Goal: Information Seeking & Learning: Find specific fact

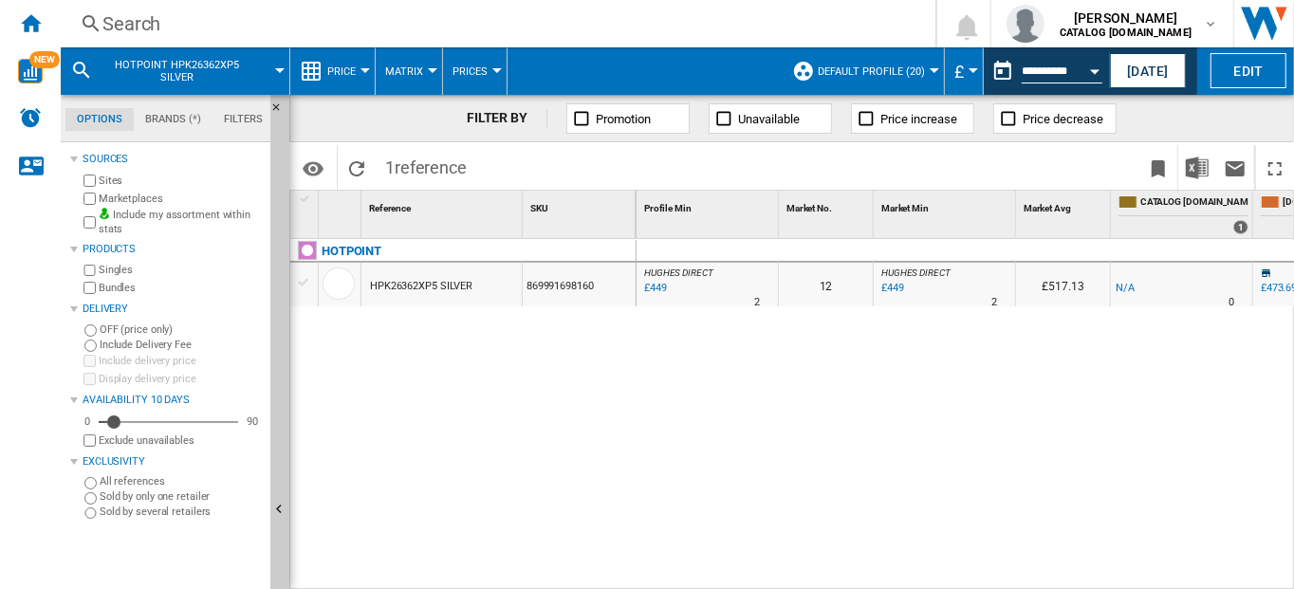
click at [121, 20] on div "Search" at bounding box center [493, 23] width 783 height 27
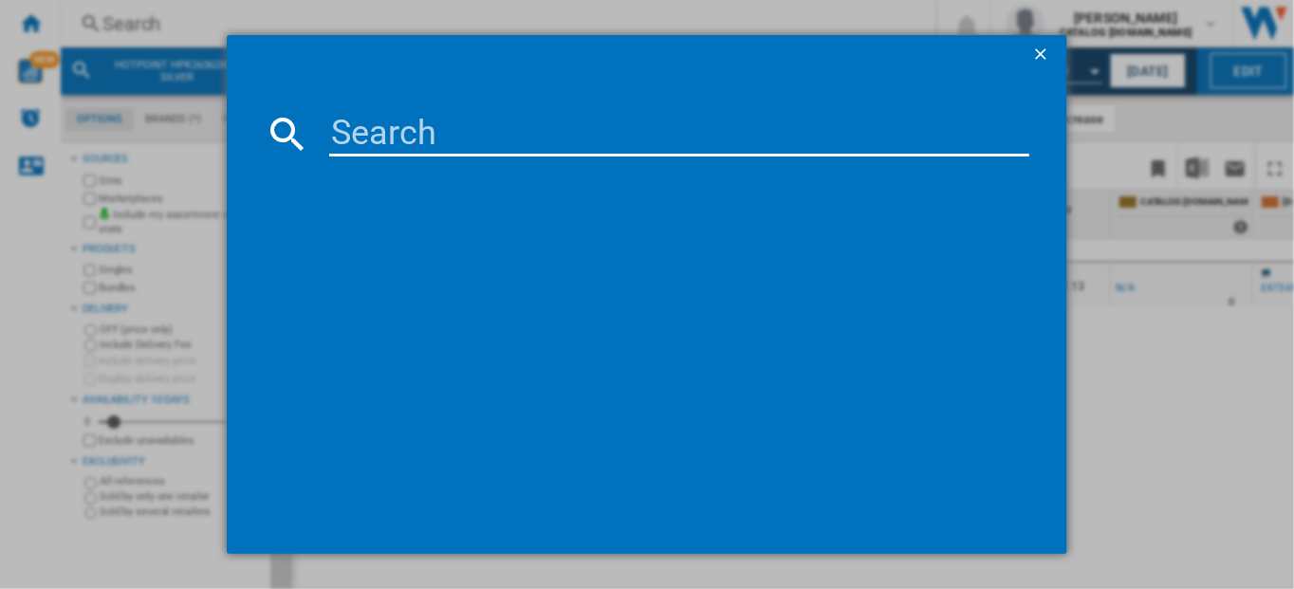
click at [384, 142] on input at bounding box center [679, 134] width 701 height 46
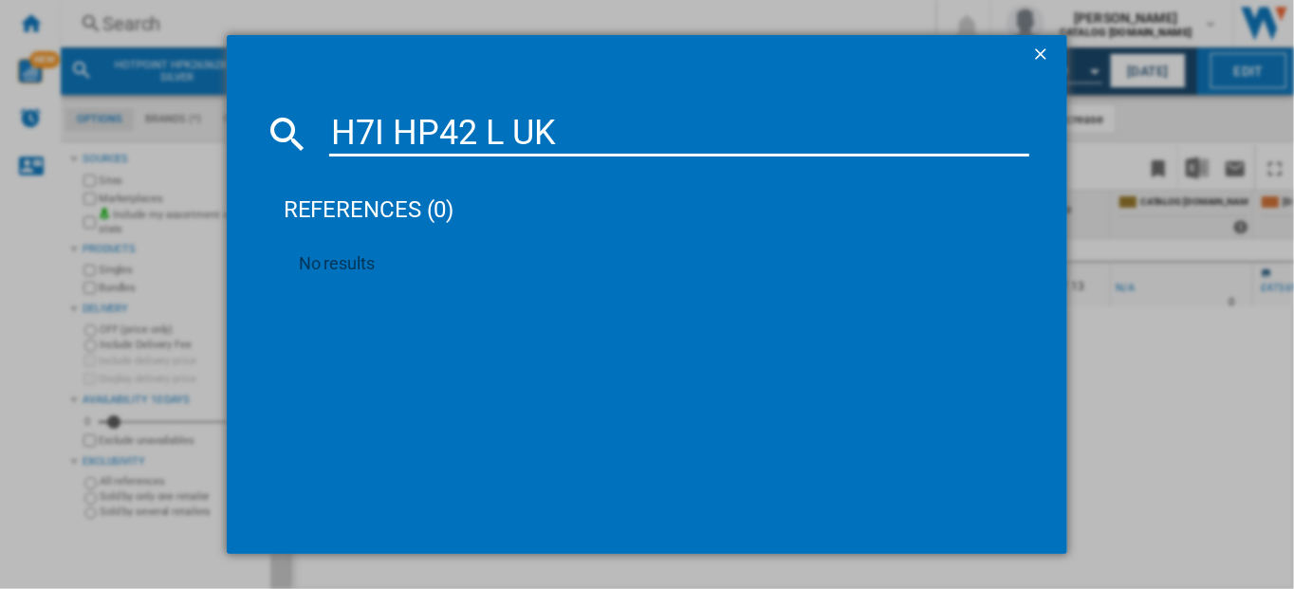
click at [396, 134] on input "H7I HP42 L UK" at bounding box center [679, 134] width 701 height 46
click at [564, 140] on input "H7IHP42 L UK" at bounding box center [679, 134] width 701 height 46
type input "H7IHP4"
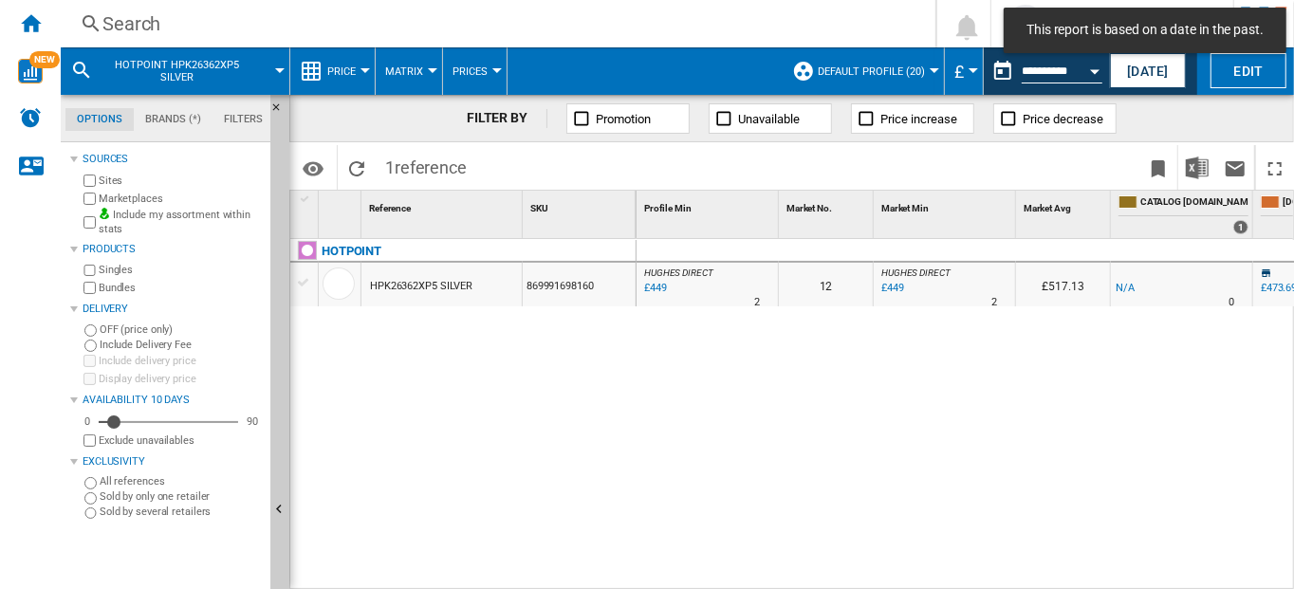
click at [112, 24] on div "Search" at bounding box center [493, 23] width 783 height 27
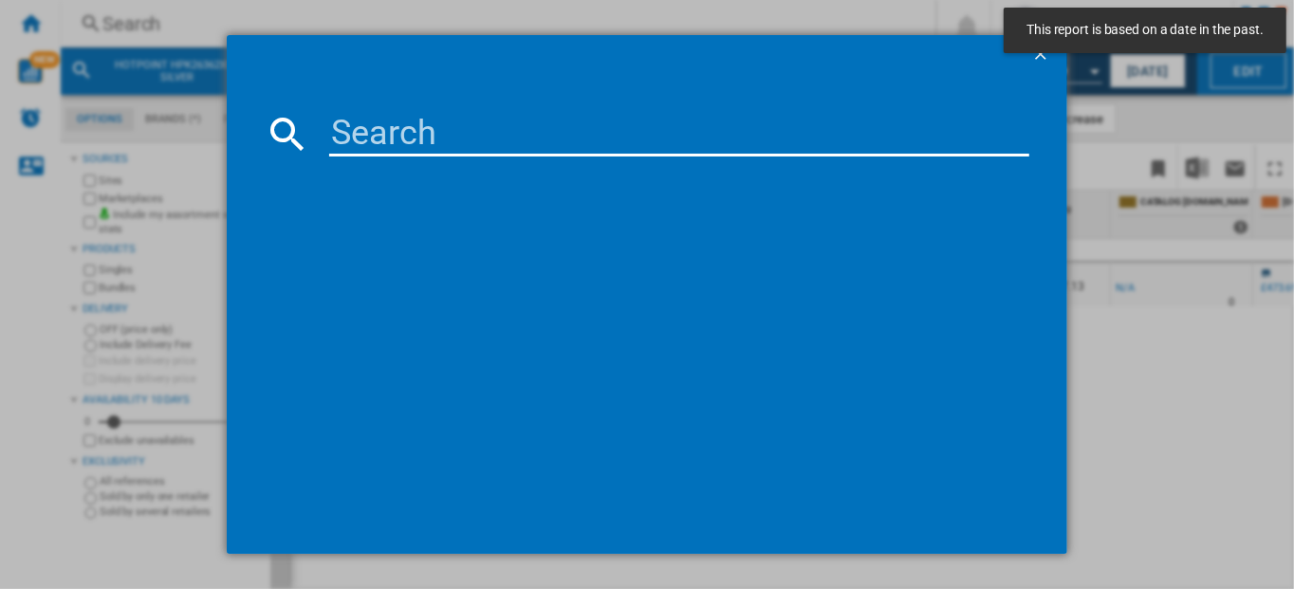
click at [362, 140] on input at bounding box center [679, 134] width 701 height 46
paste input "H7I HP42 L UK"
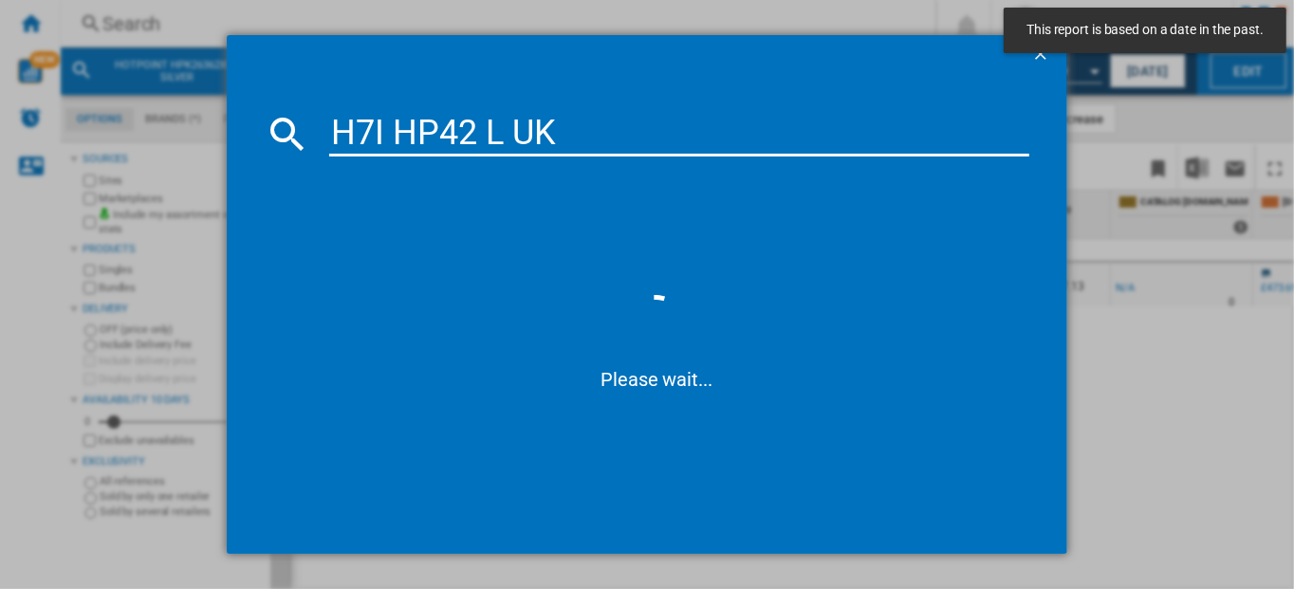
click at [398, 124] on input "H7I HP42 L UK" at bounding box center [679, 134] width 701 height 46
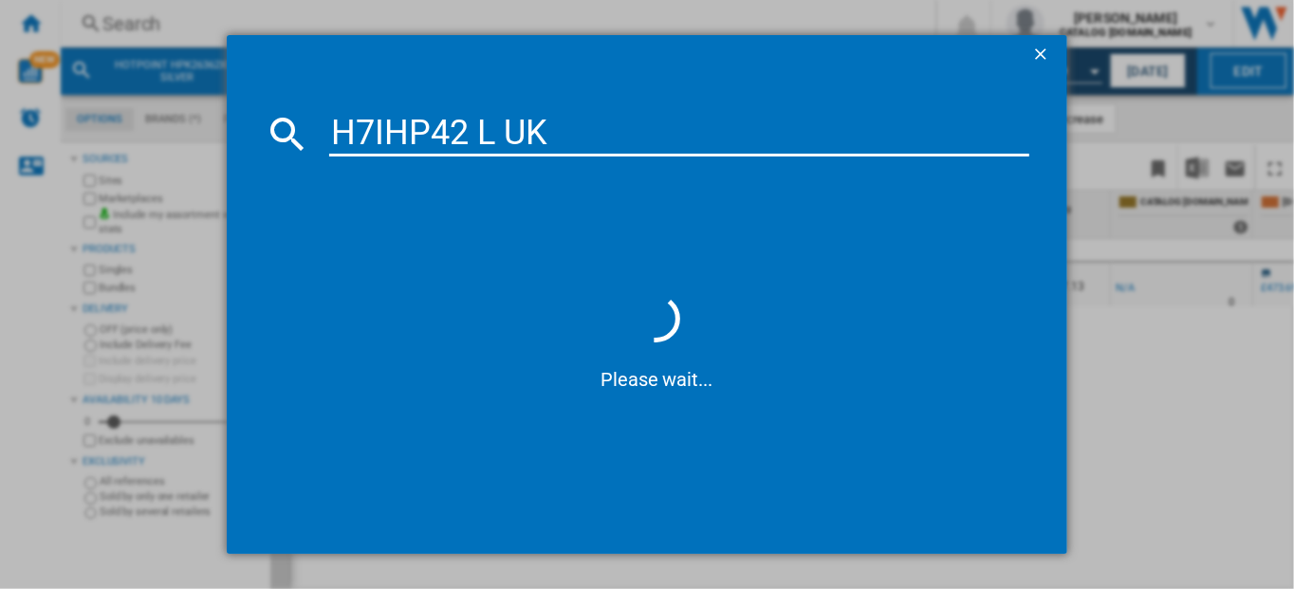
click at [555, 138] on input "H7IHP42 L UK" at bounding box center [679, 134] width 701 height 46
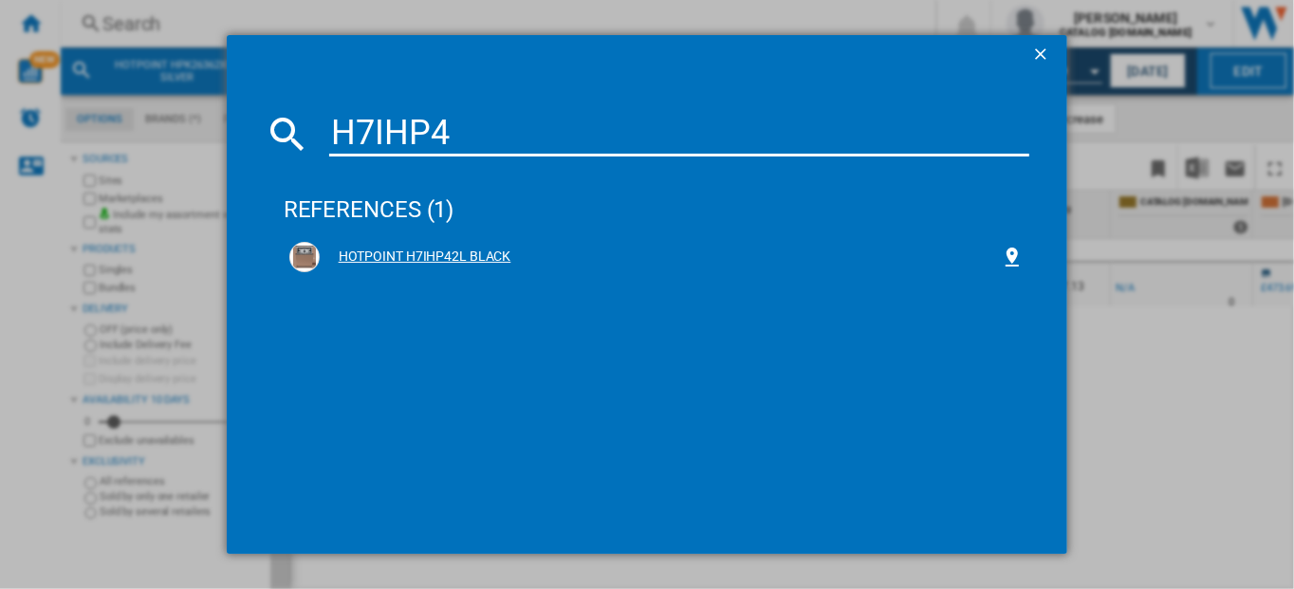
type input "H7IHP4"
click at [446, 259] on div "HOTPOINT H7IHP42L BLACK" at bounding box center [661, 257] width 682 height 19
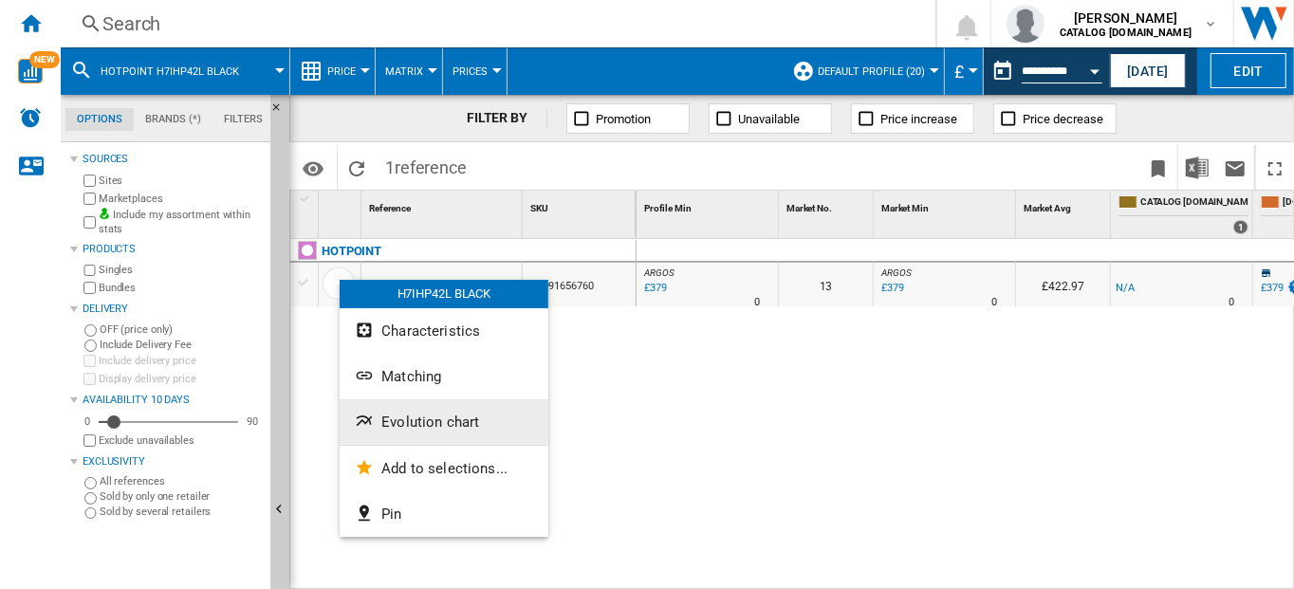
click at [411, 430] on button "Evolution chart" at bounding box center [444, 422] width 209 height 46
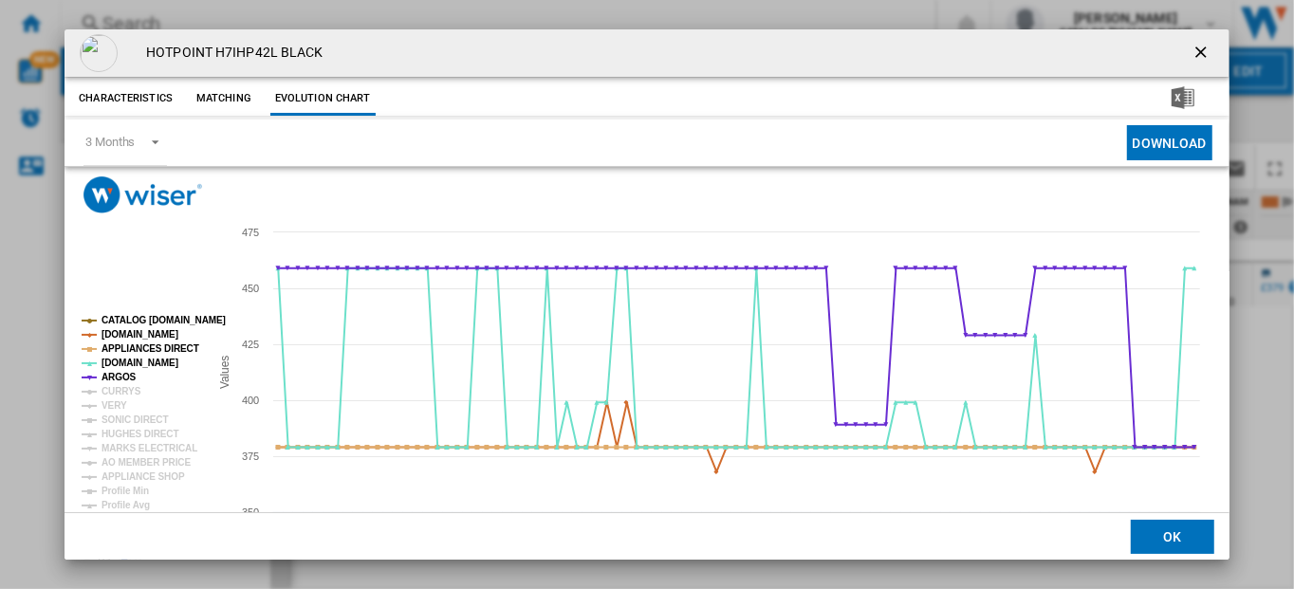
click at [96, 389] on rect "Product popup" at bounding box center [137, 441] width 127 height 266
click at [116, 392] on tspan "CURRYS" at bounding box center [121, 391] width 40 height 10
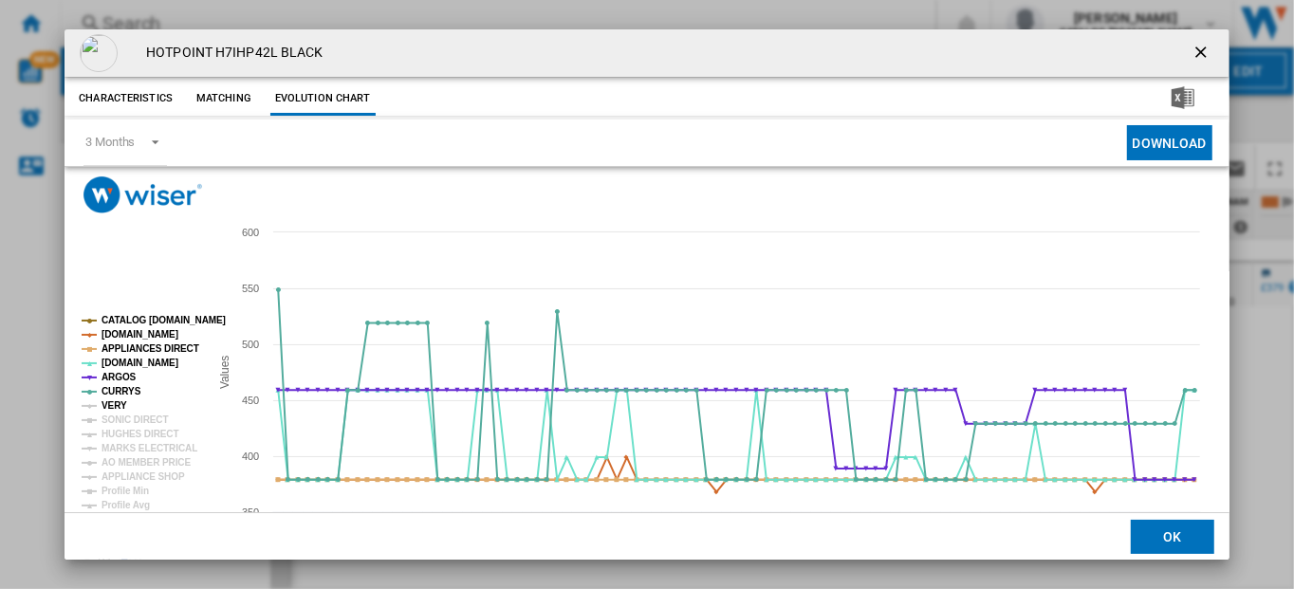
click at [115, 405] on tspan "VERY" at bounding box center [114, 405] width 26 height 10
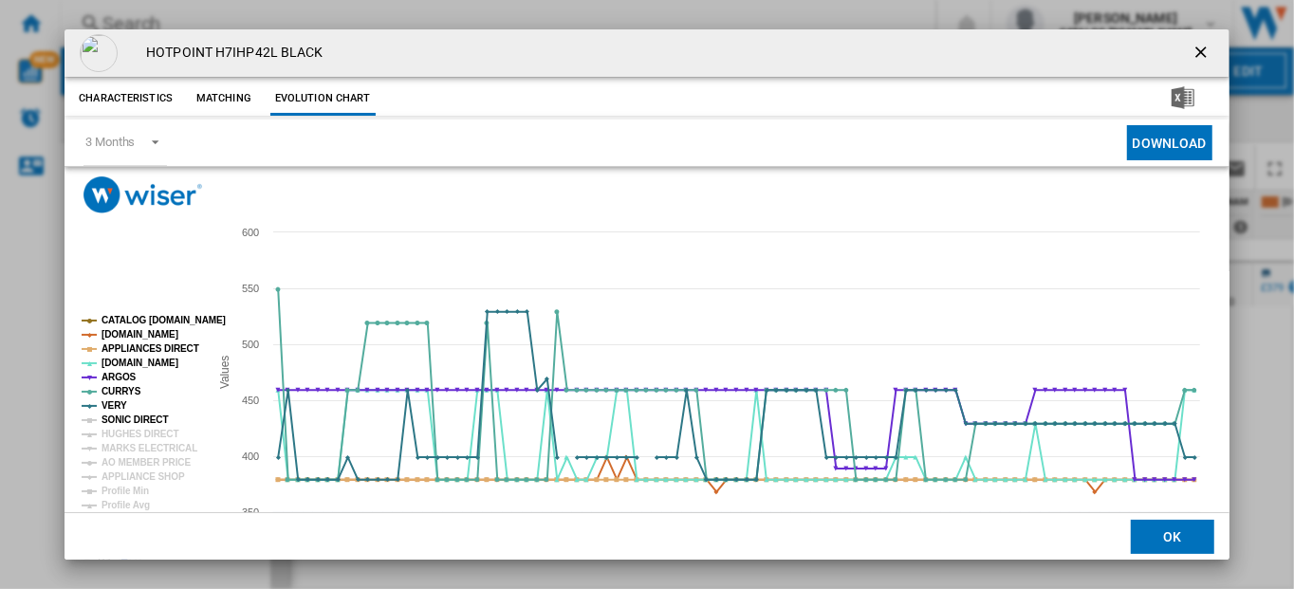
click at [119, 414] on tspan "SONIC DIRECT" at bounding box center [134, 419] width 66 height 10
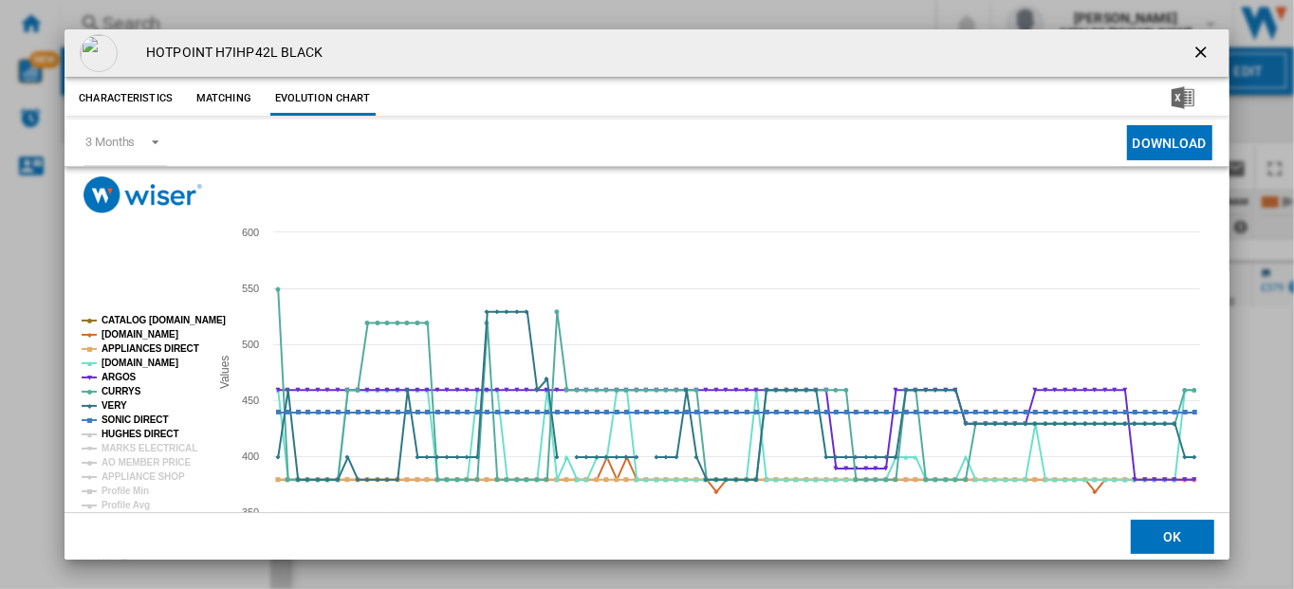
click at [132, 431] on tspan "HUGHES DIRECT" at bounding box center [139, 434] width 77 height 10
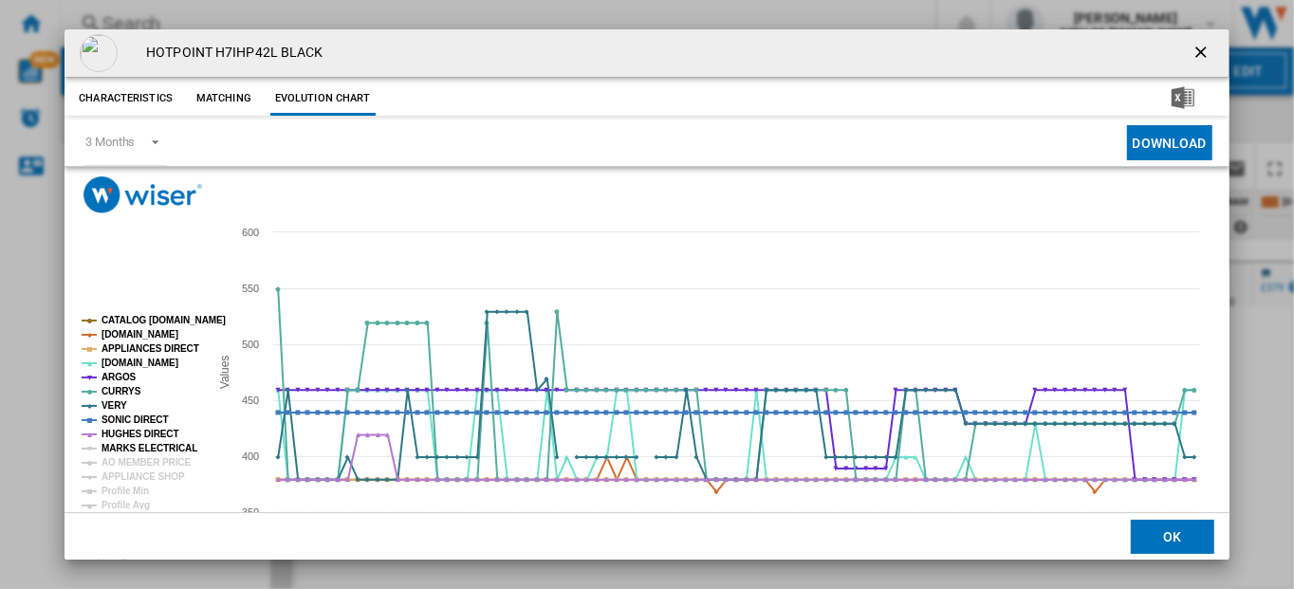
click at [143, 451] on tspan "MARKS ELECTRICAL" at bounding box center [149, 448] width 96 height 10
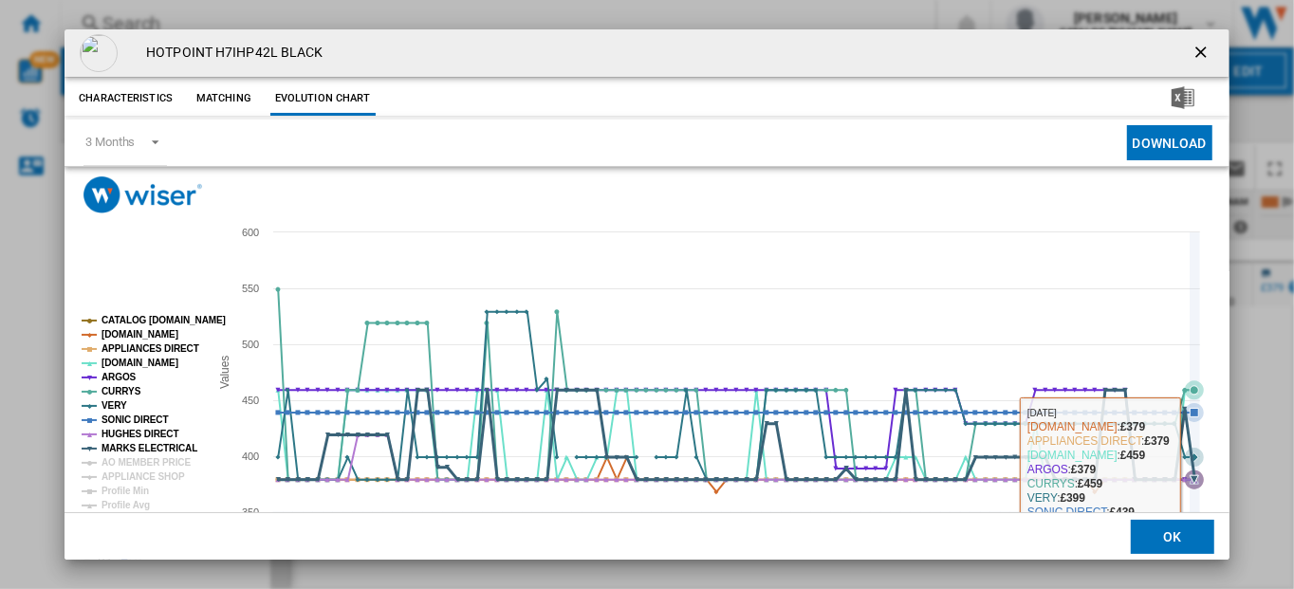
scroll to position [81, 0]
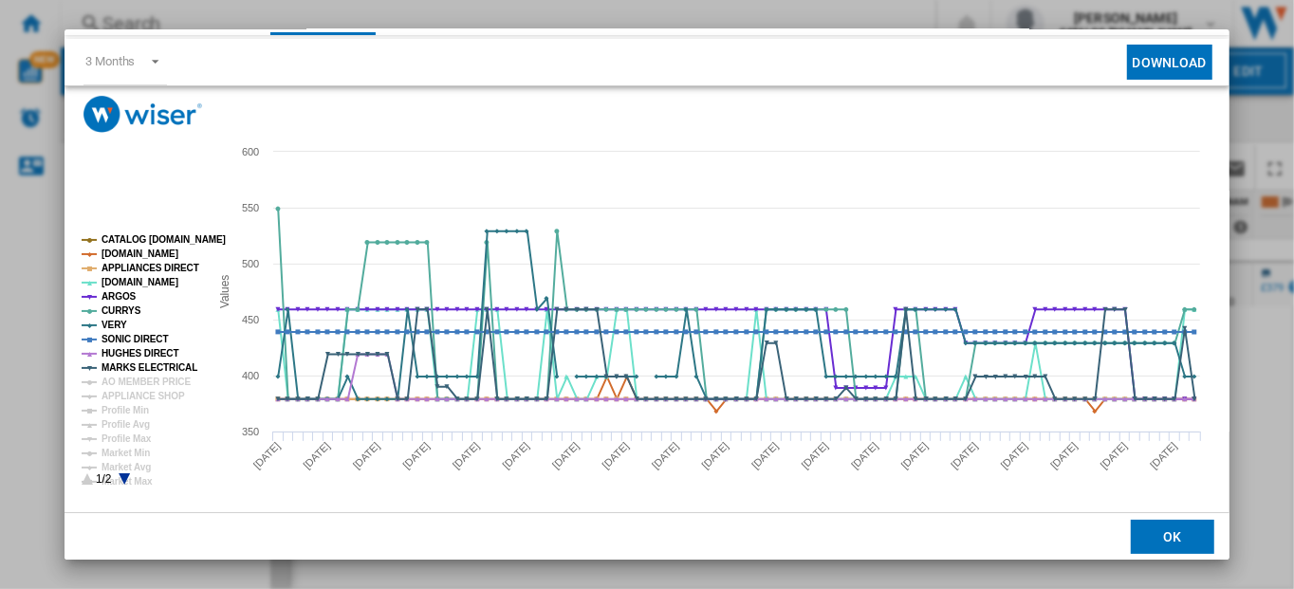
click at [174, 238] on tspan "CATALOG [DOMAIN_NAME]" at bounding box center [163, 239] width 124 height 10
click at [167, 248] on tspan "[DOMAIN_NAME]" at bounding box center [139, 253] width 77 height 10
click at [162, 263] on tspan "APPLIANCES DIRECT" at bounding box center [150, 268] width 98 height 10
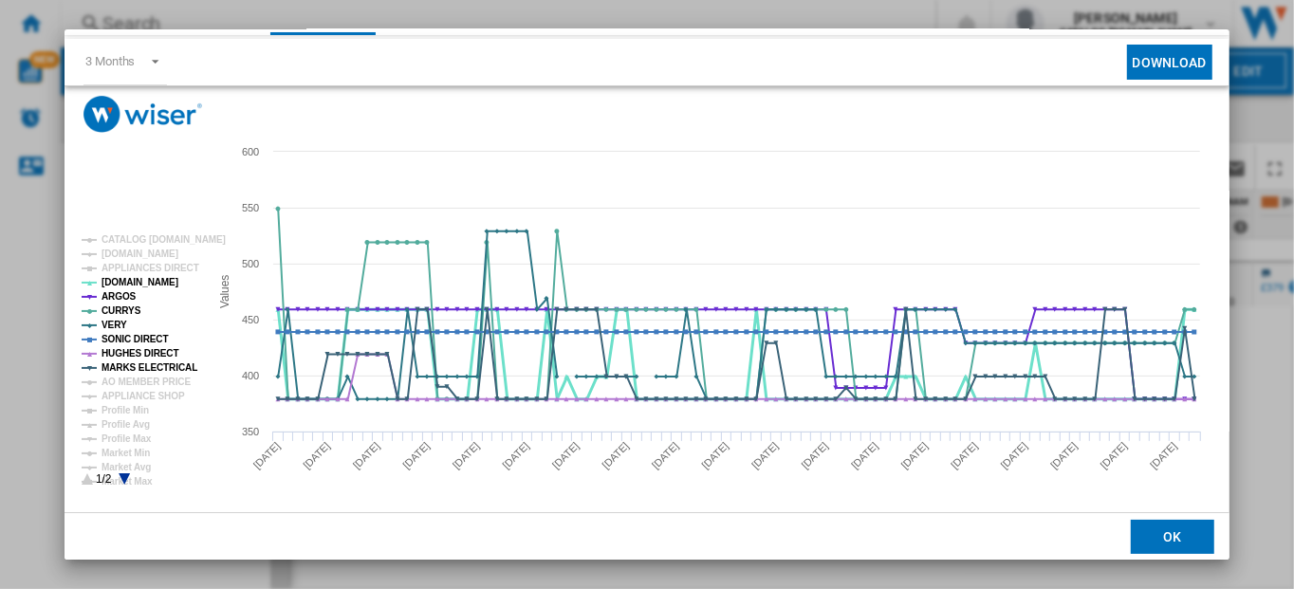
click at [138, 282] on tspan "[DOMAIN_NAME]" at bounding box center [139, 282] width 77 height 10
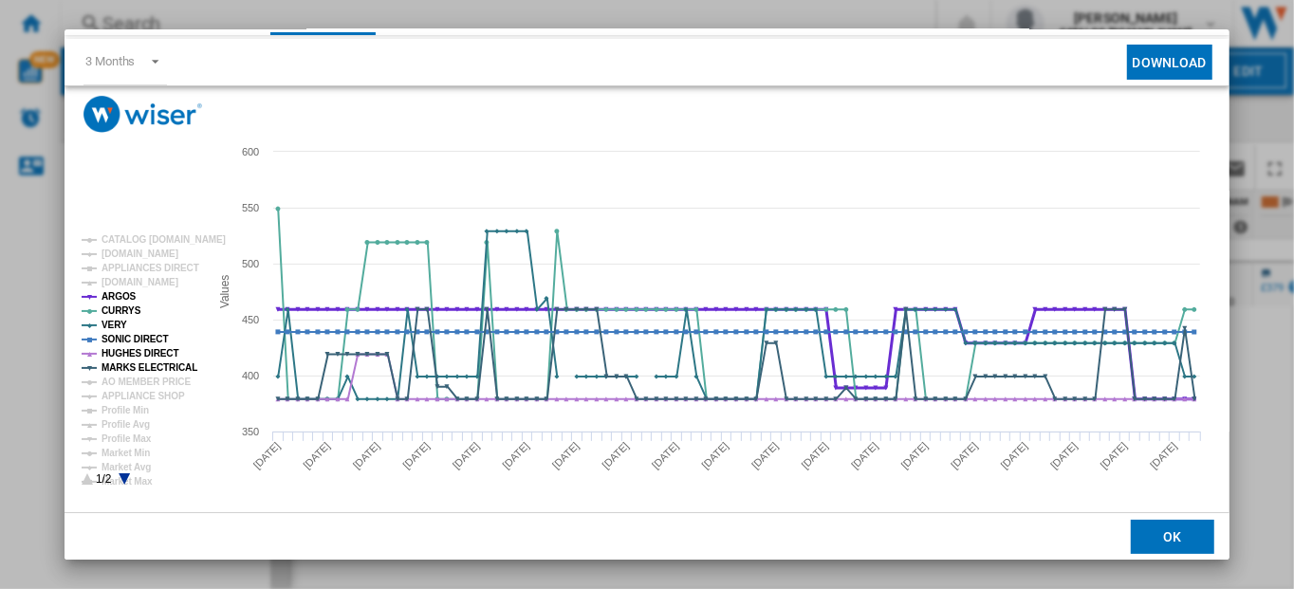
click at [130, 300] on tspan "ARGOS" at bounding box center [118, 296] width 35 height 10
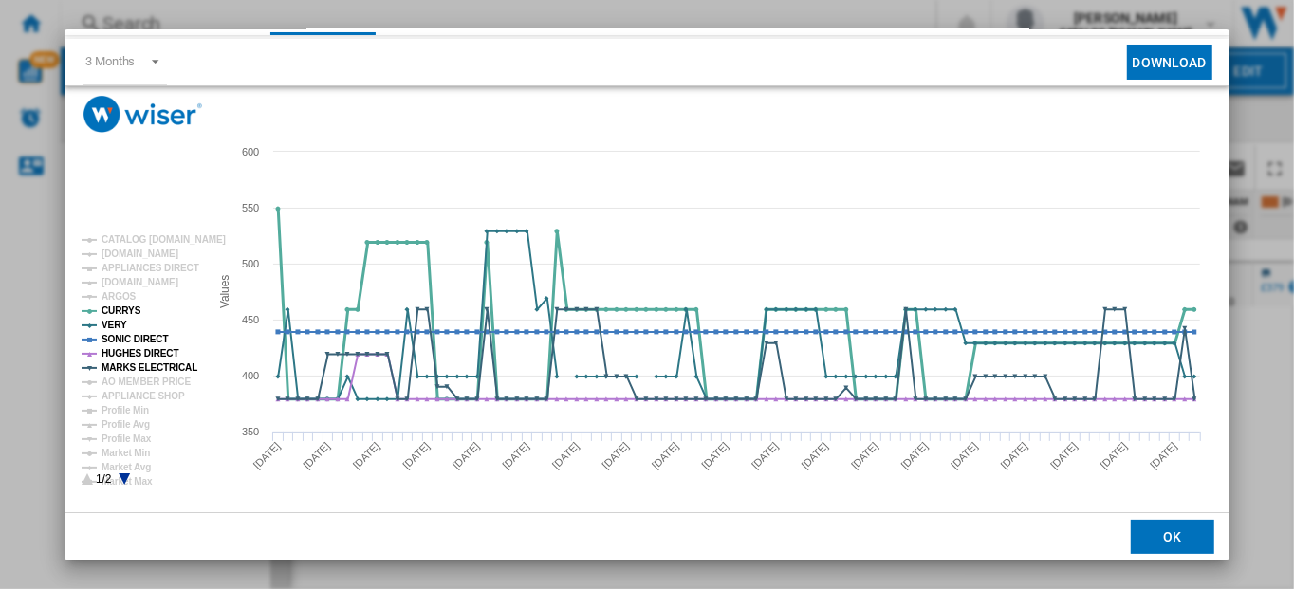
click at [128, 307] on tspan "CURRYS" at bounding box center [121, 310] width 40 height 10
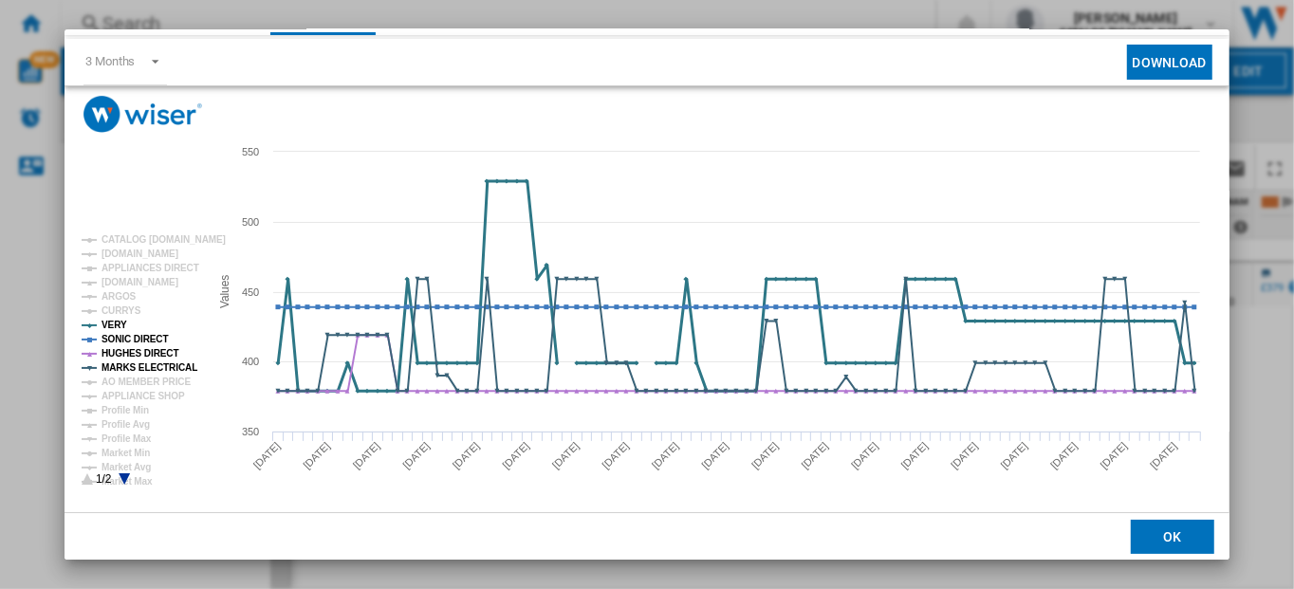
click at [124, 327] on tspan "VERY" at bounding box center [114, 325] width 26 height 10
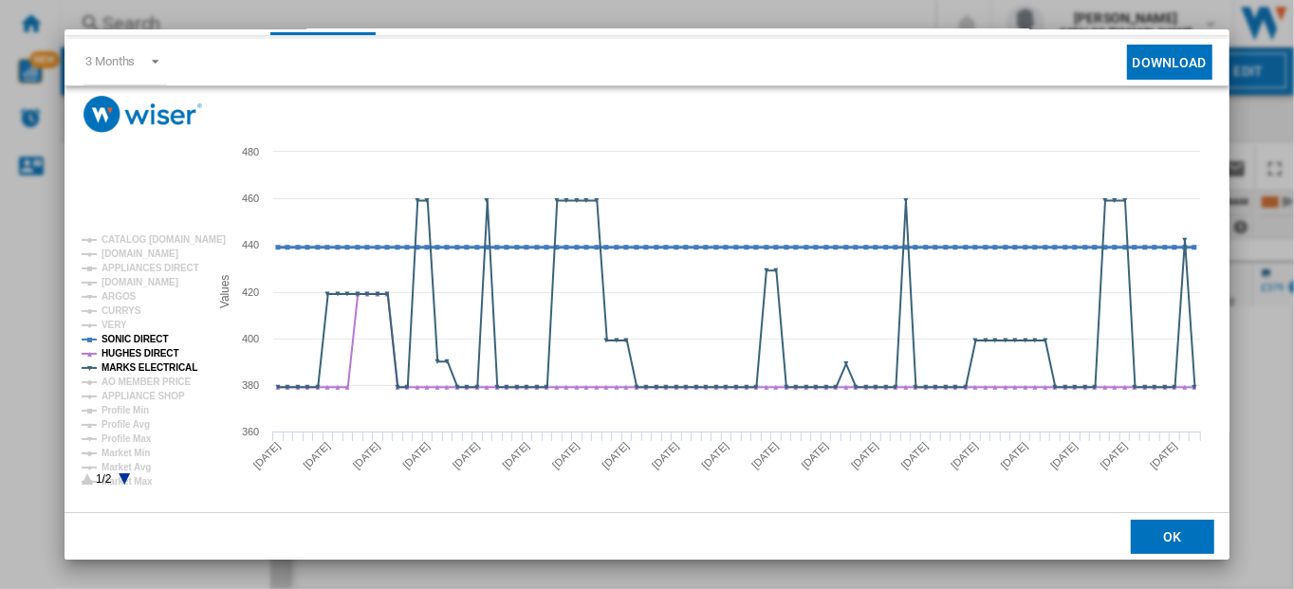
click at [131, 335] on tspan "SONIC DIRECT" at bounding box center [134, 339] width 66 height 10
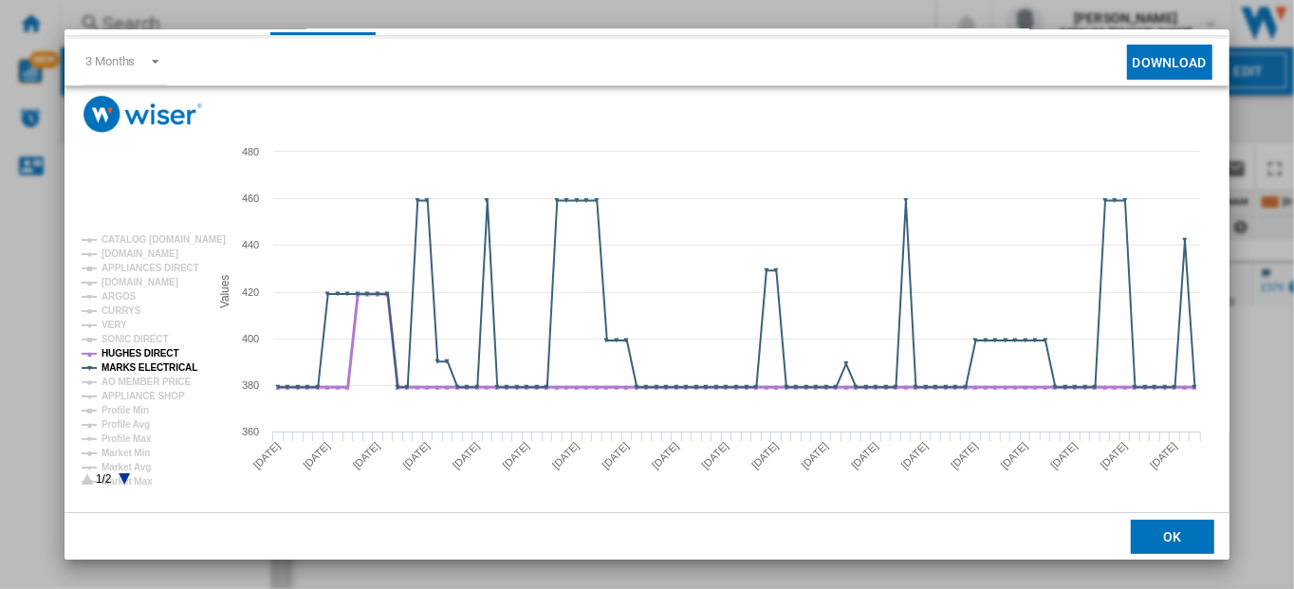
click at [141, 352] on tspan "HUGHES DIRECT" at bounding box center [139, 353] width 77 height 10
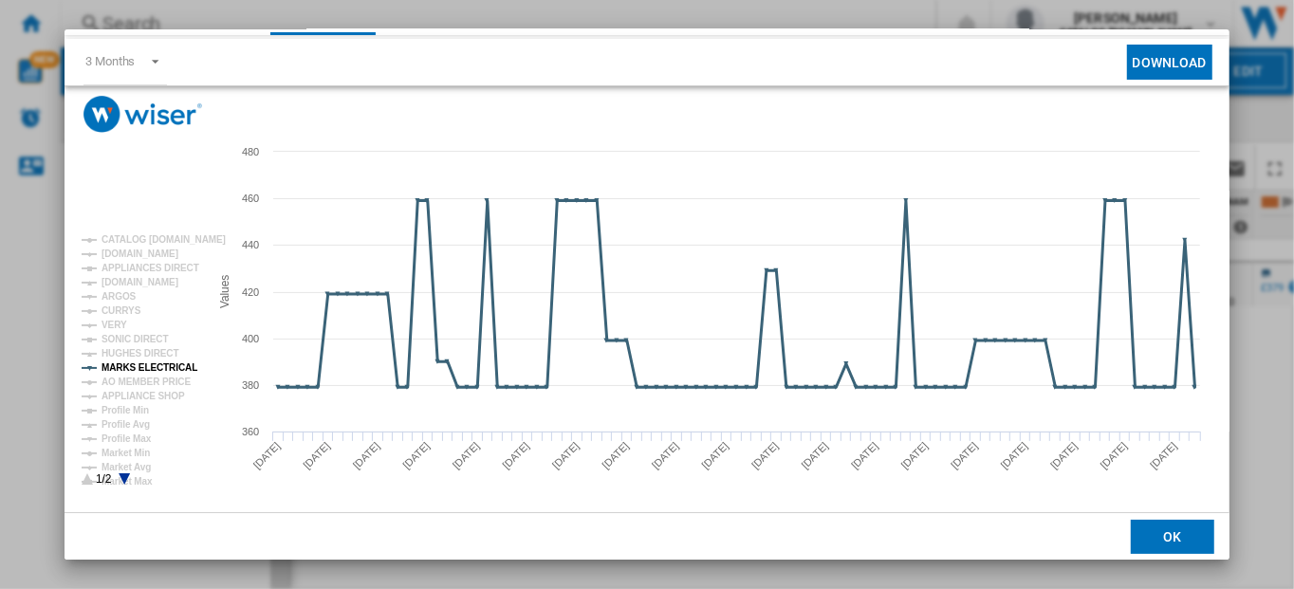
click at [140, 362] on tspan "MARKS ELECTRICAL" at bounding box center [149, 367] width 96 height 10
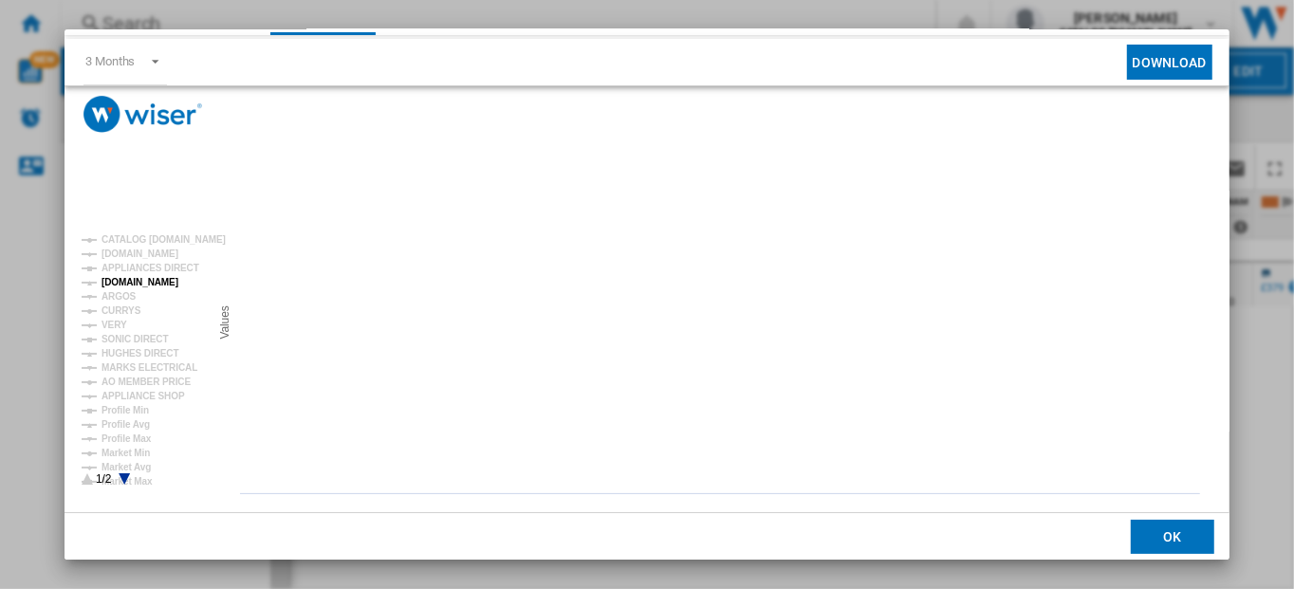
click at [120, 281] on tspan "[DOMAIN_NAME]" at bounding box center [139, 282] width 77 height 10
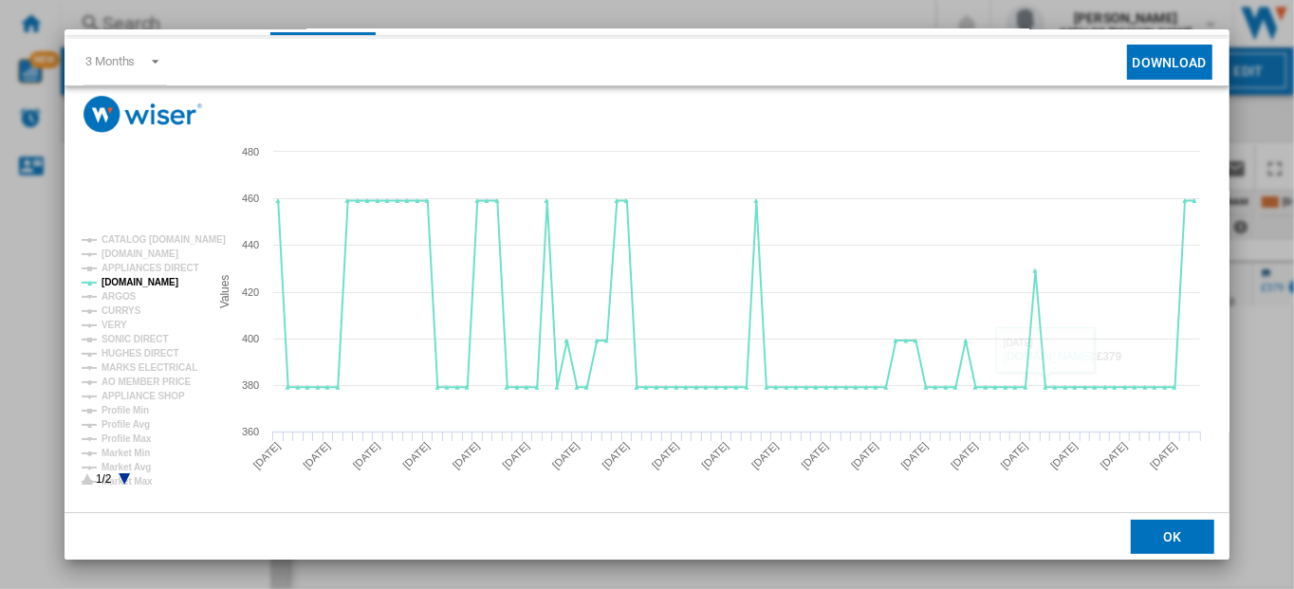
click at [1172, 537] on button "OK" at bounding box center [1171, 536] width 83 height 34
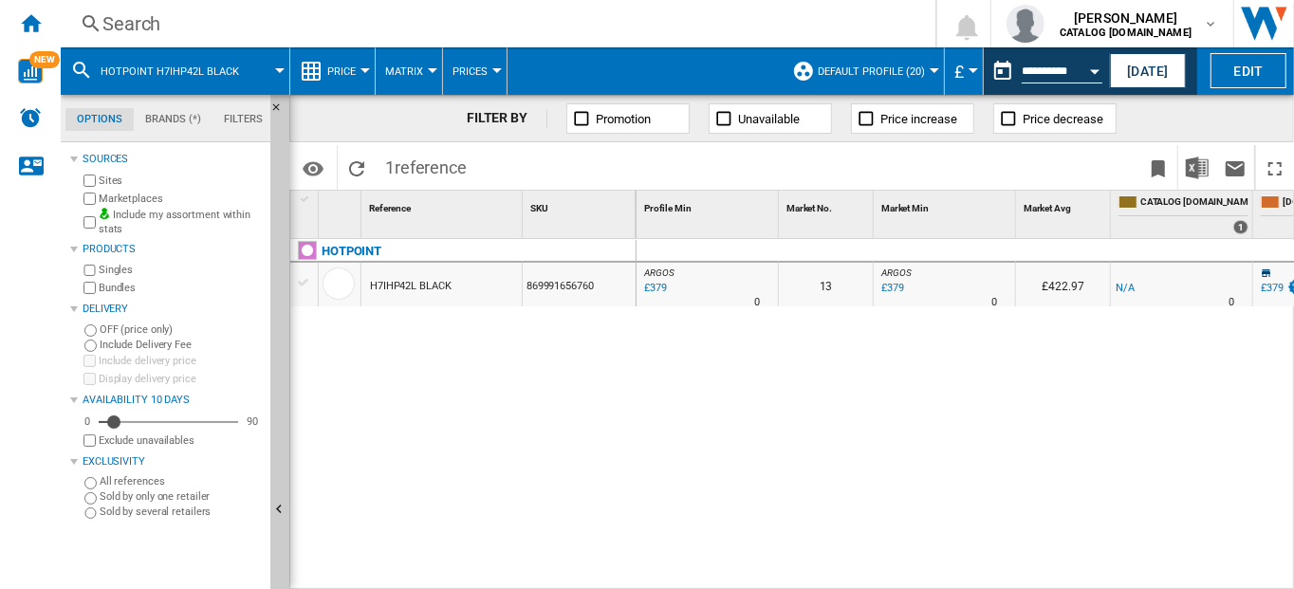
click at [131, 20] on div "Search" at bounding box center [493, 23] width 783 height 27
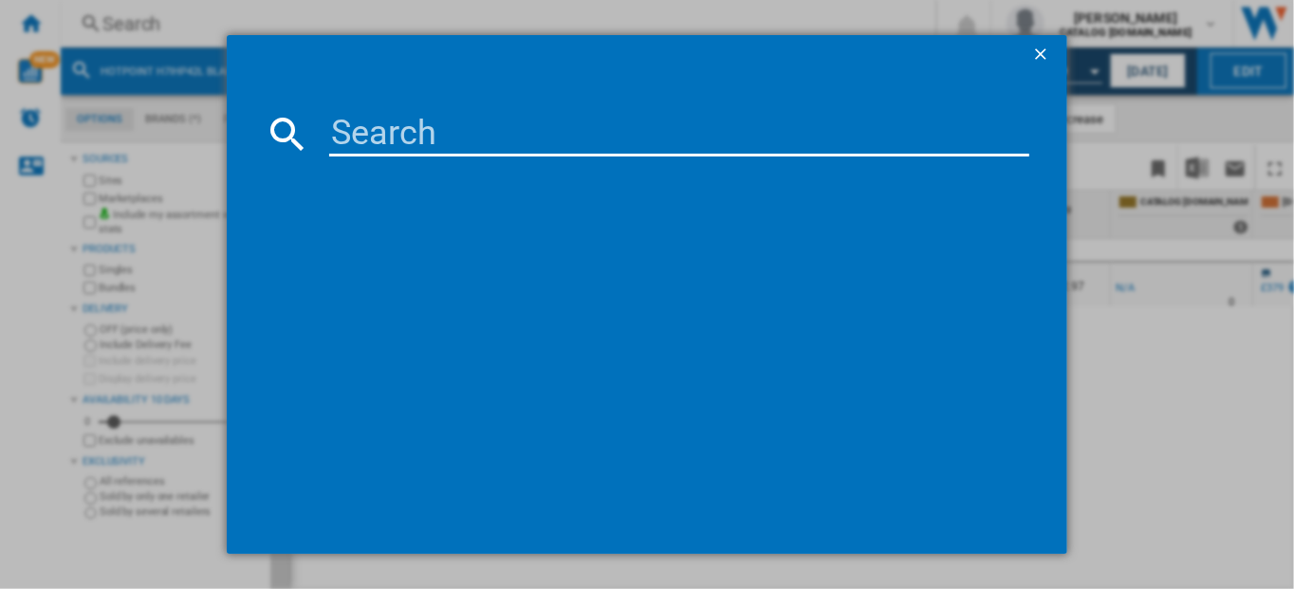
click at [363, 132] on input at bounding box center [679, 134] width 701 height 46
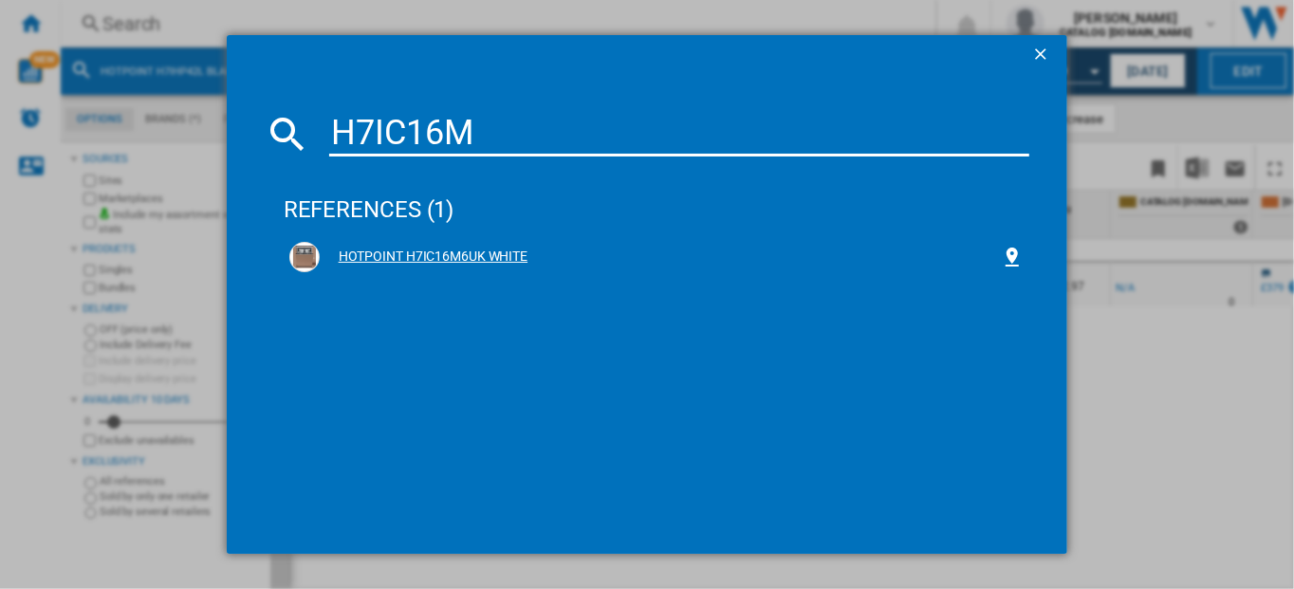
type input "H7IC16M"
click at [395, 264] on div "HOTPOINT H7IC16M6UK WHITE" at bounding box center [661, 257] width 682 height 19
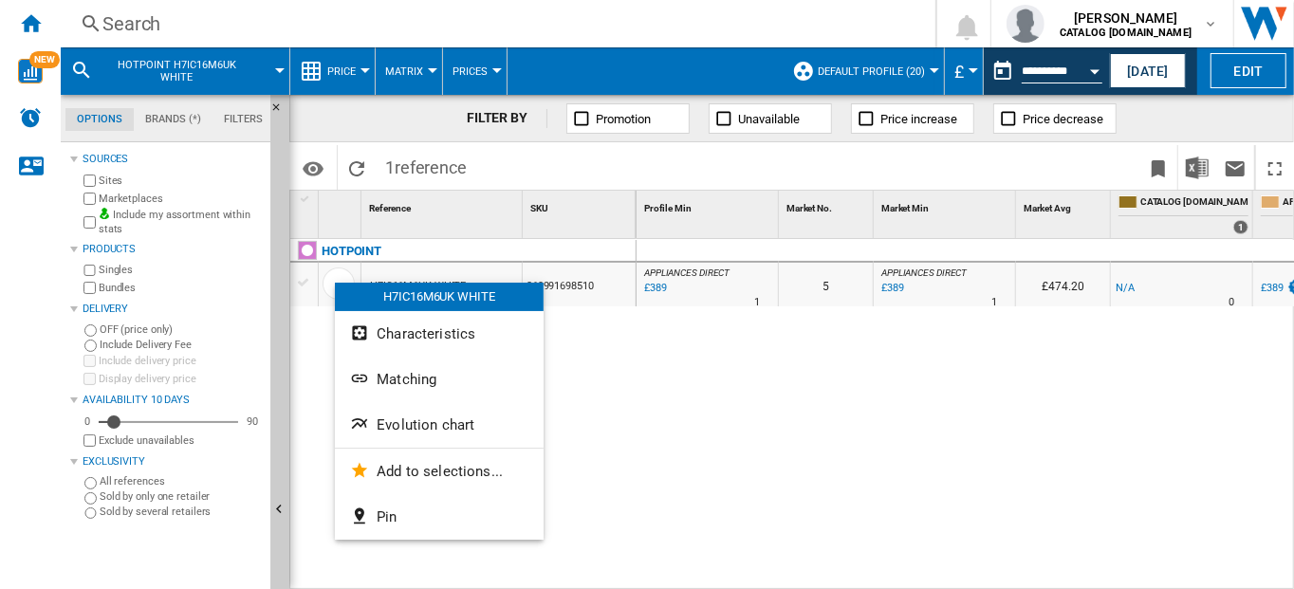
click at [937, 360] on div at bounding box center [647, 294] width 1294 height 589
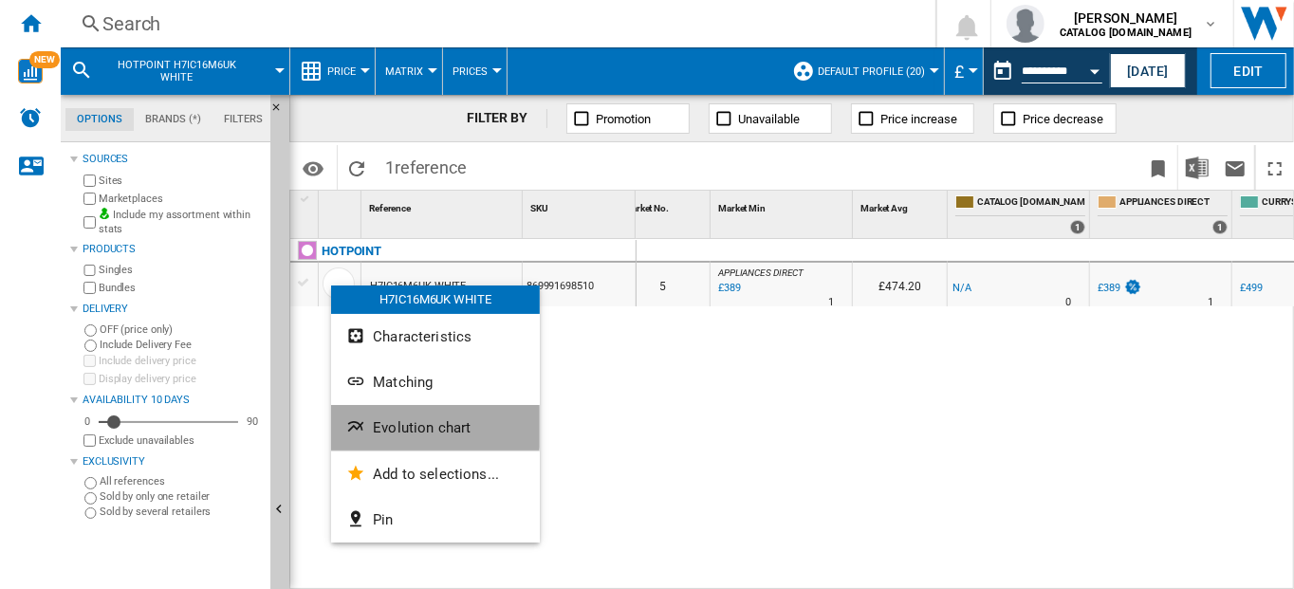
click at [408, 427] on span "Evolution chart" at bounding box center [422, 427] width 98 height 17
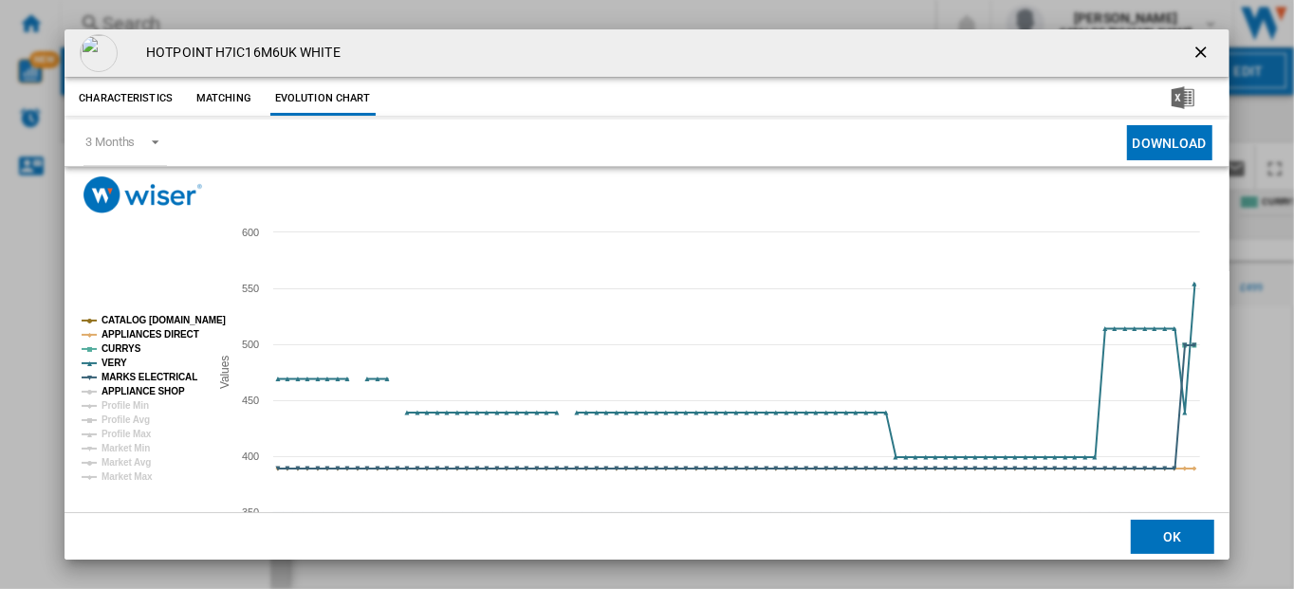
click at [140, 389] on tspan "APPLIANCE SHOP" at bounding box center [142, 391] width 83 height 10
click at [1191, 53] on ng-md-icon "getI18NText('BUTTONS.CLOSE_DIALOG')" at bounding box center [1202, 54] width 23 height 23
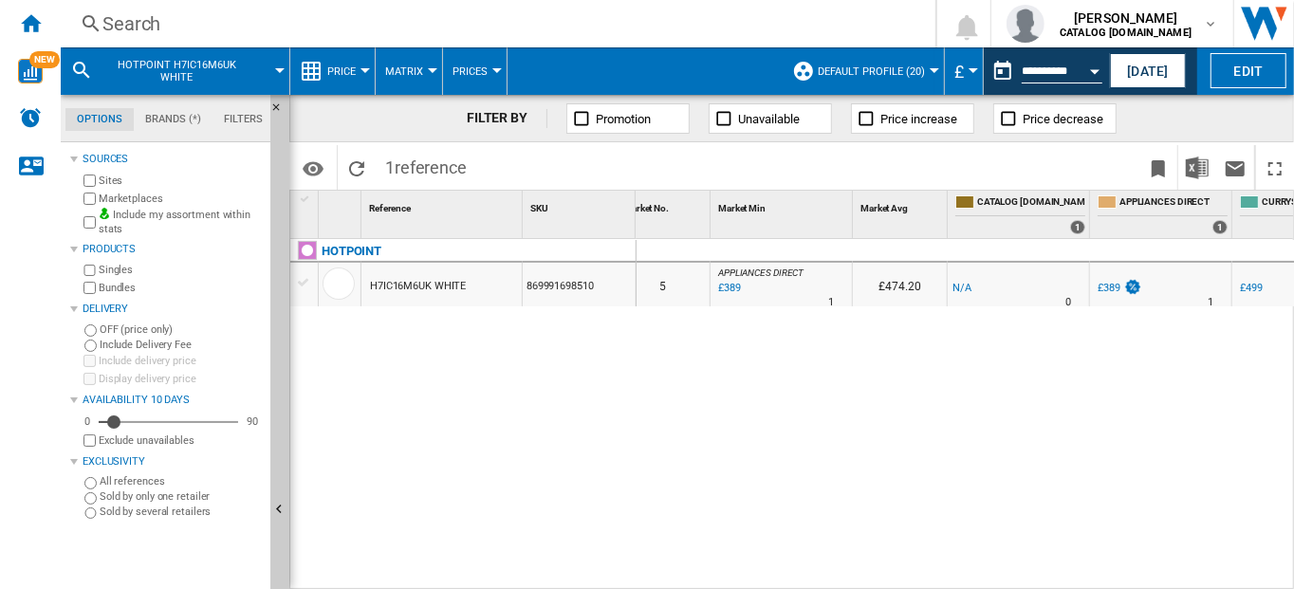
click at [106, 15] on div "Search" at bounding box center [493, 23] width 783 height 27
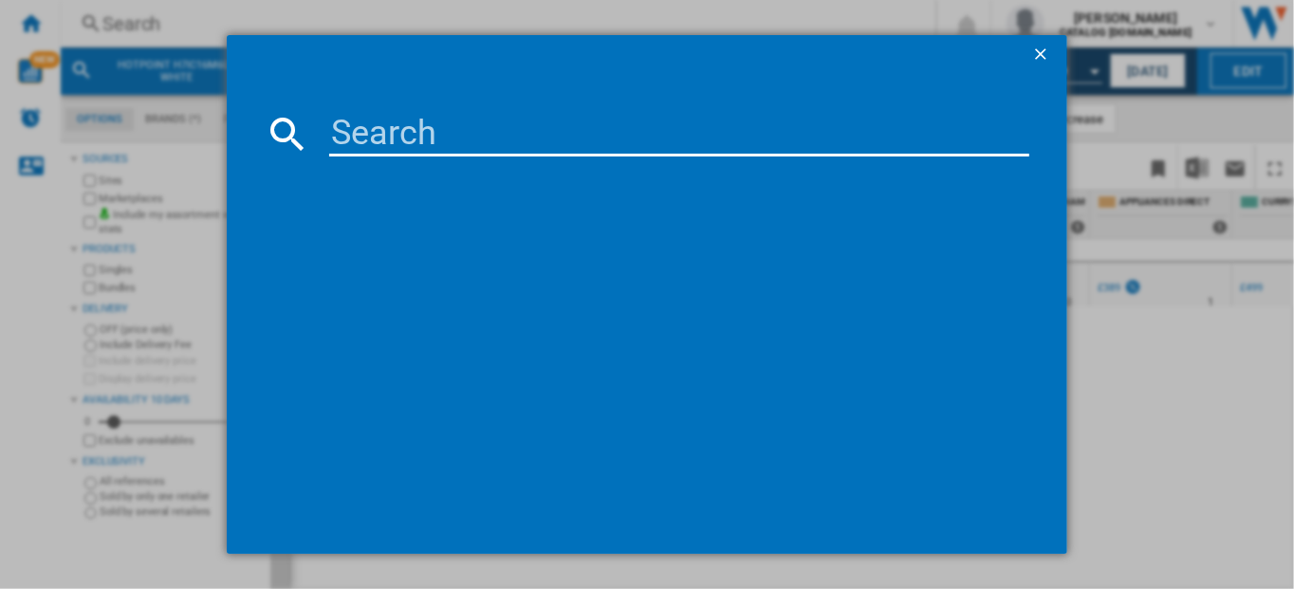
click at [382, 140] on input at bounding box center [679, 134] width 701 height 46
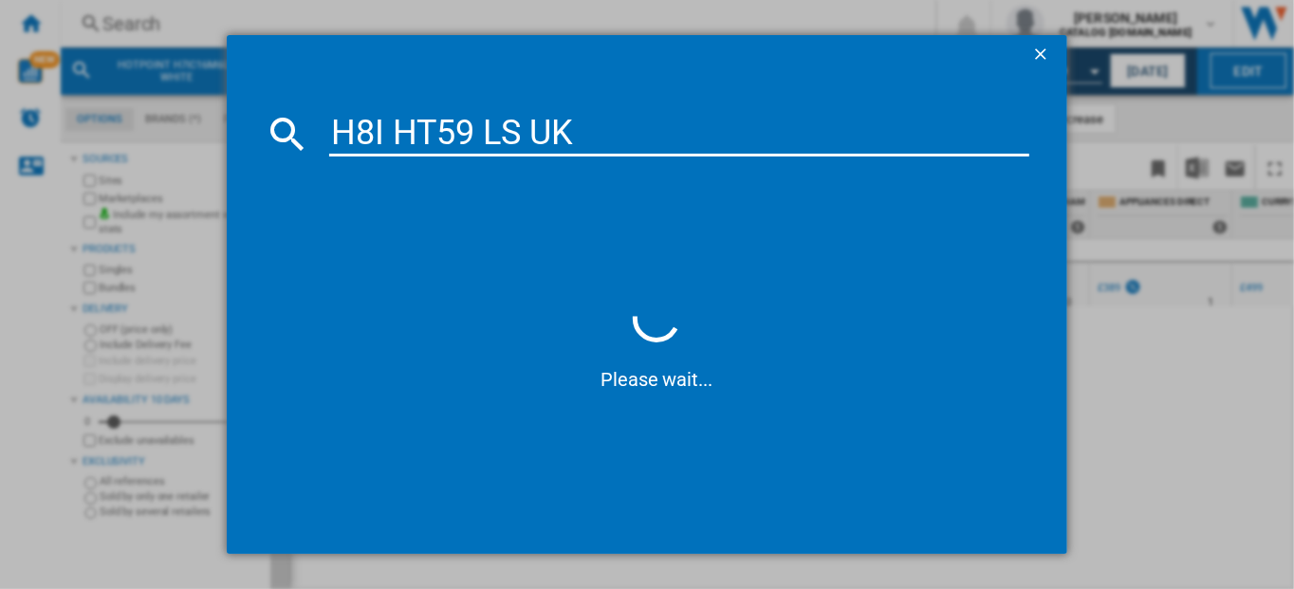
click at [392, 134] on input "H8I HT59 LS UK" at bounding box center [679, 134] width 701 height 46
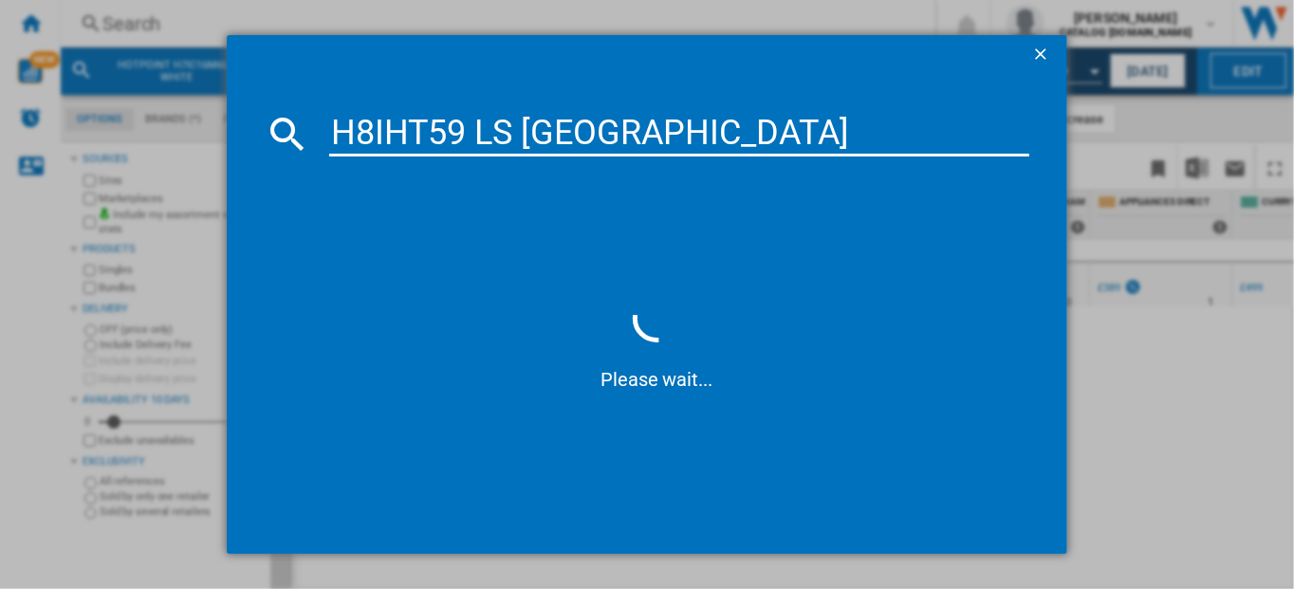
click at [565, 134] on input "H8IHT59 LS [GEOGRAPHIC_DATA]" at bounding box center [679, 134] width 701 height 46
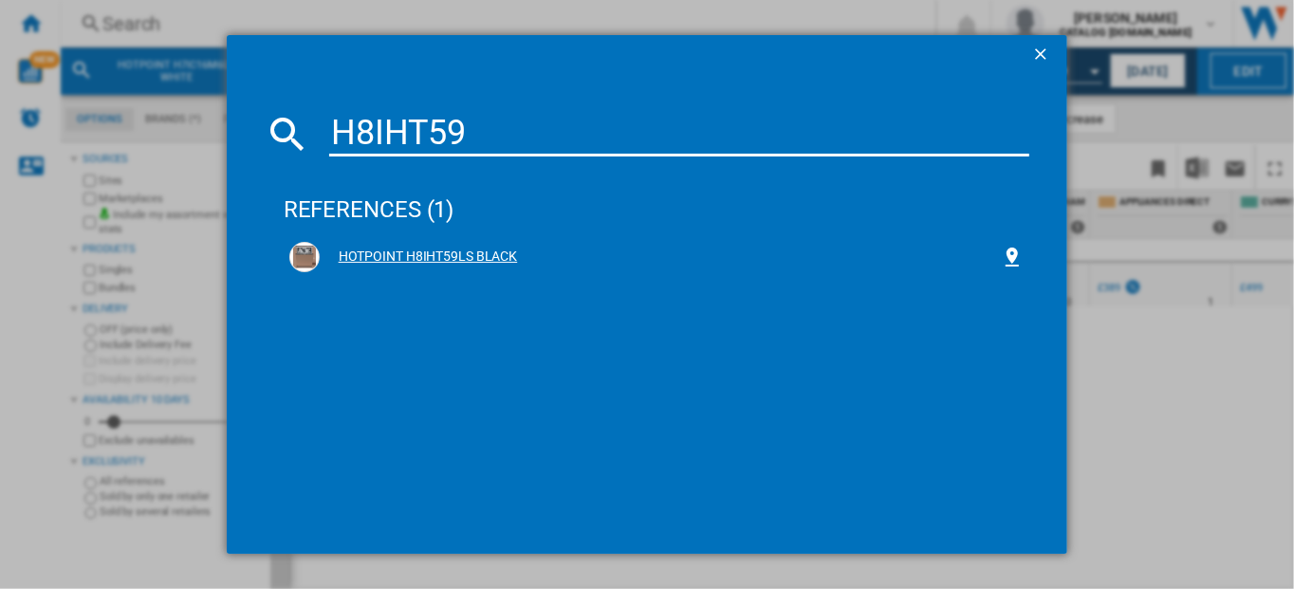
type input "H8IHT59"
click at [380, 262] on div "HOTPOINT H8IHT59LS BLACK" at bounding box center [661, 257] width 682 height 19
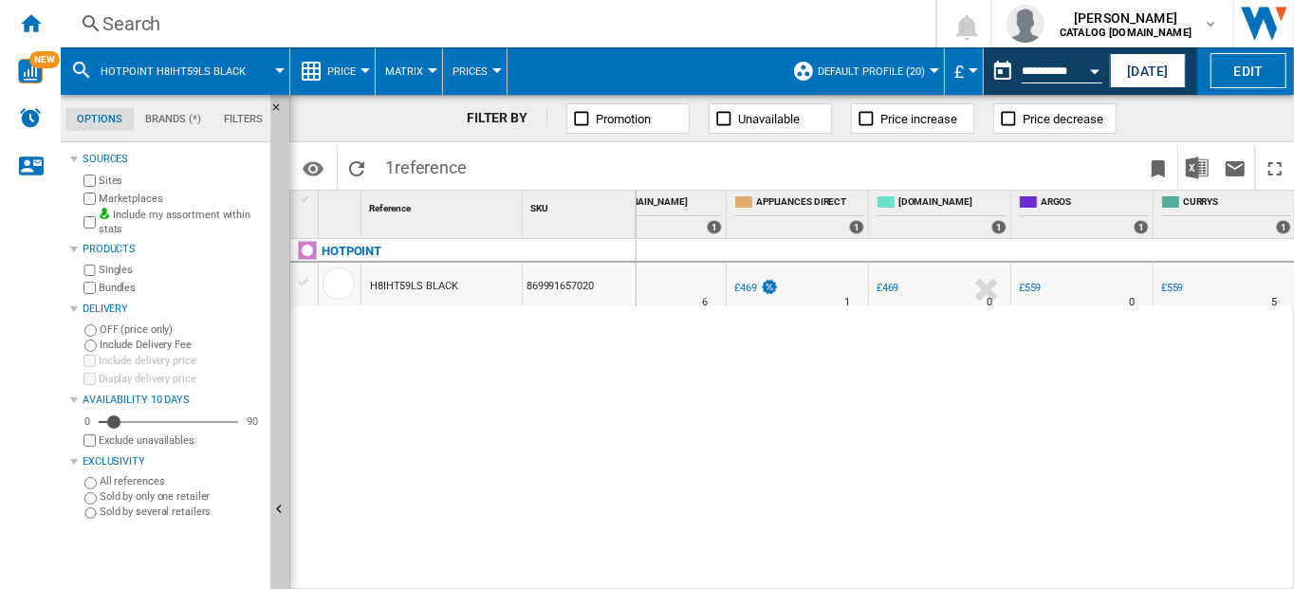
scroll to position [0, 656]
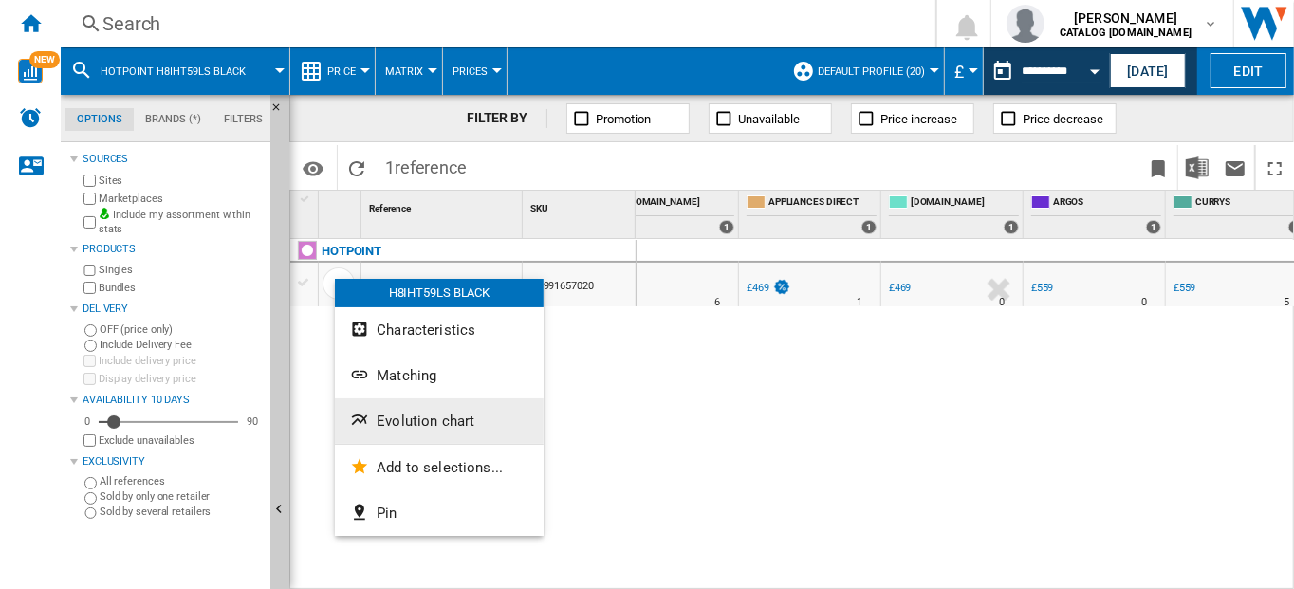
click at [435, 427] on span "Evolution chart" at bounding box center [426, 421] width 98 height 17
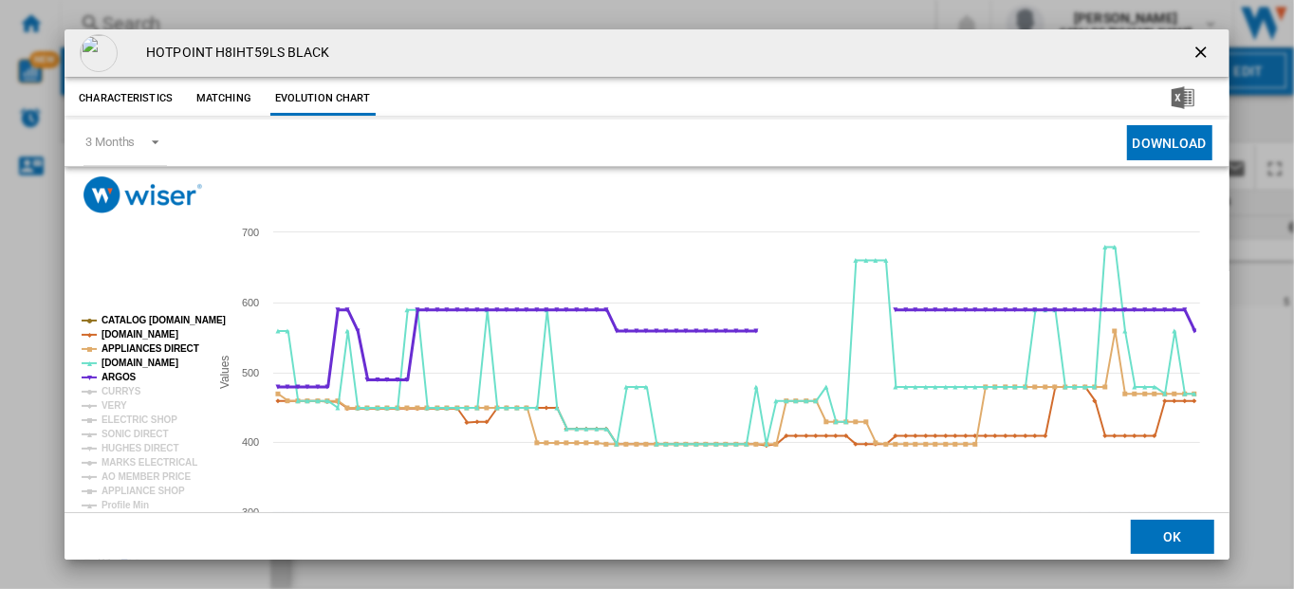
click at [117, 374] on tspan "ARGOS" at bounding box center [118, 377] width 35 height 10
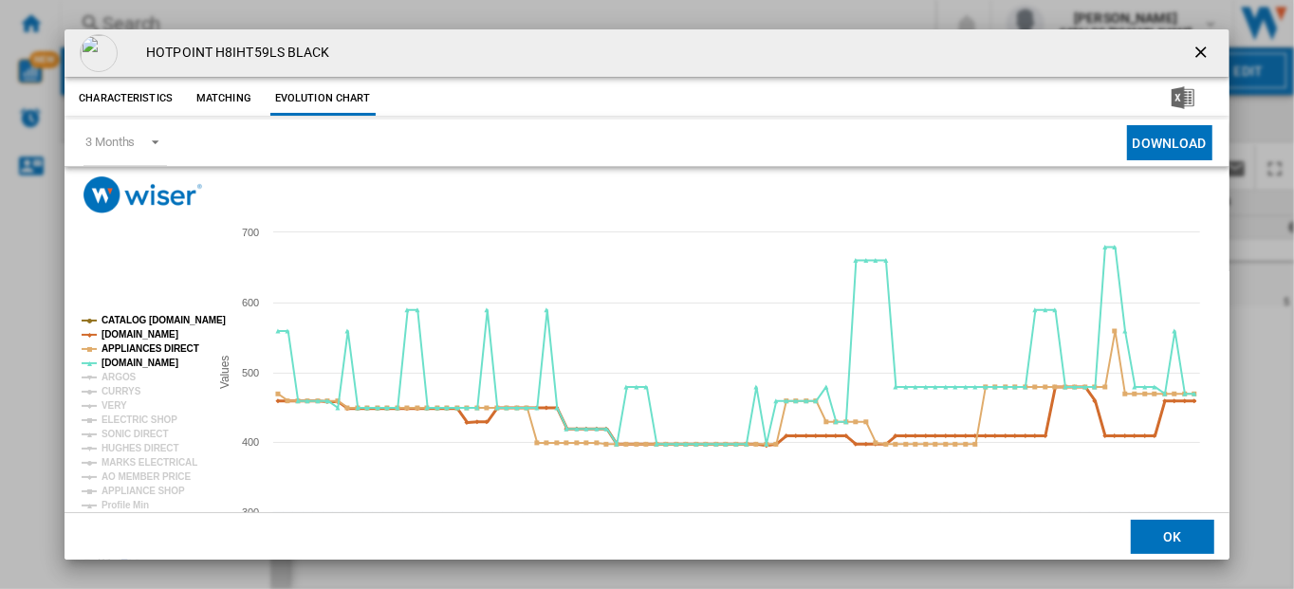
click at [134, 330] on tspan "[DOMAIN_NAME]" at bounding box center [139, 334] width 77 height 10
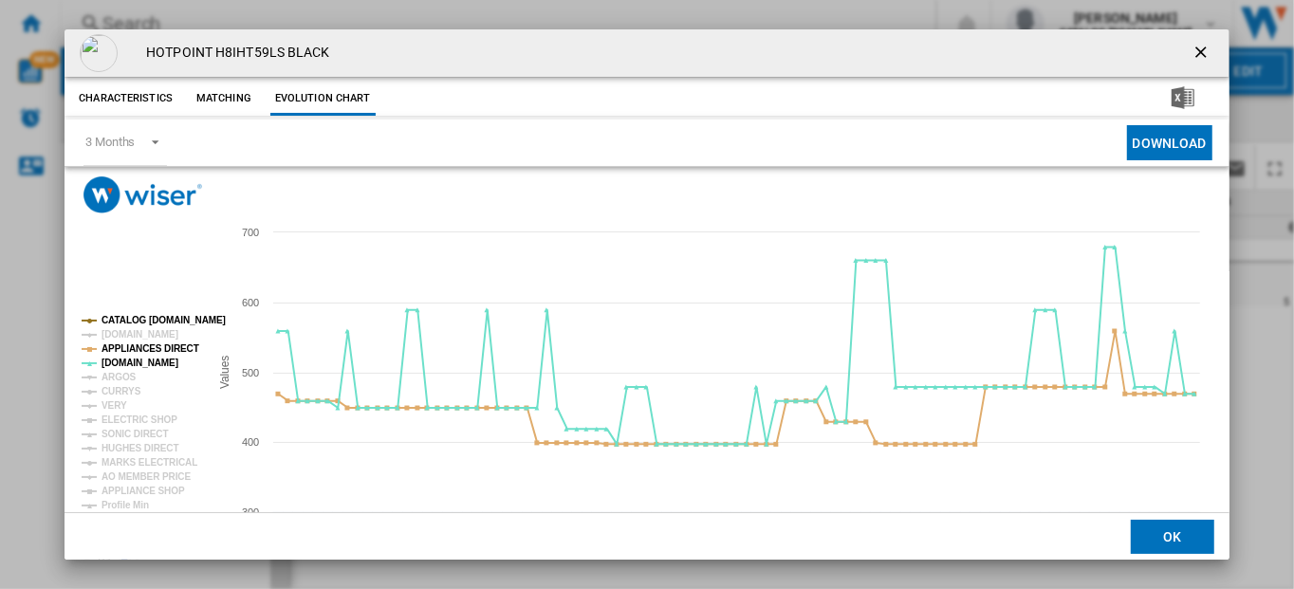
click at [136, 314] on rect "Product popup" at bounding box center [137, 441] width 127 height 266
click at [114, 376] on tspan "ARGOS" at bounding box center [118, 377] width 35 height 10
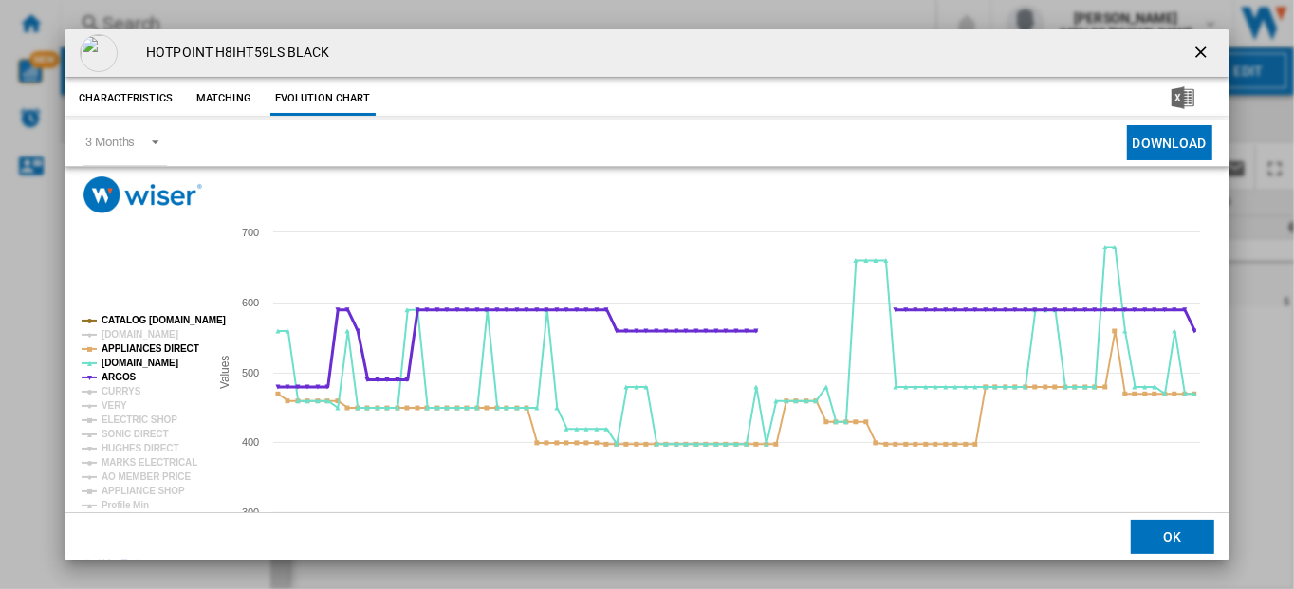
click at [111, 368] on tspan "[DOMAIN_NAME]" at bounding box center [139, 363] width 77 height 10
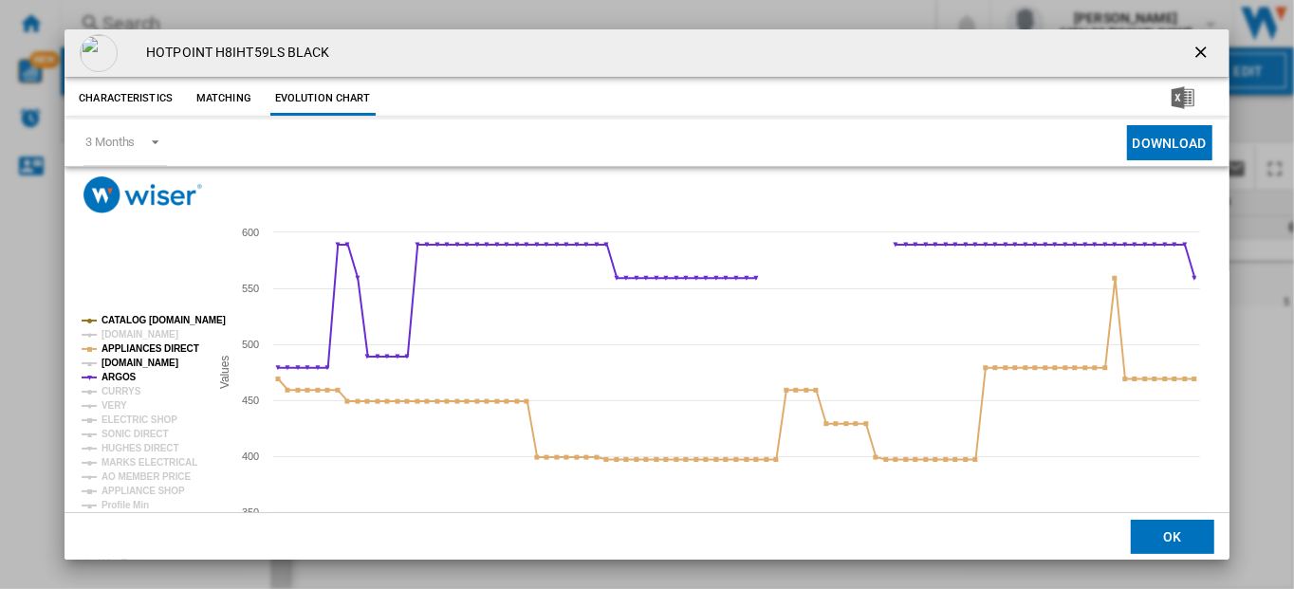
click at [111, 359] on tspan "[DOMAIN_NAME]" at bounding box center [139, 363] width 77 height 10
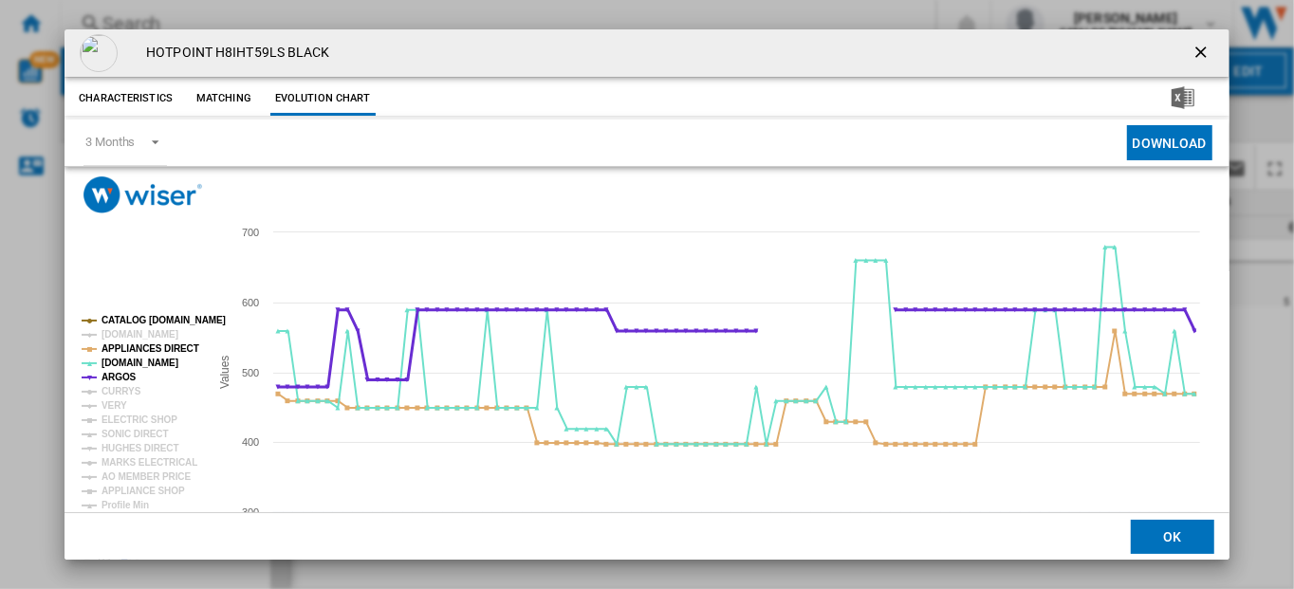
click at [113, 374] on tspan "ARGOS" at bounding box center [118, 377] width 35 height 10
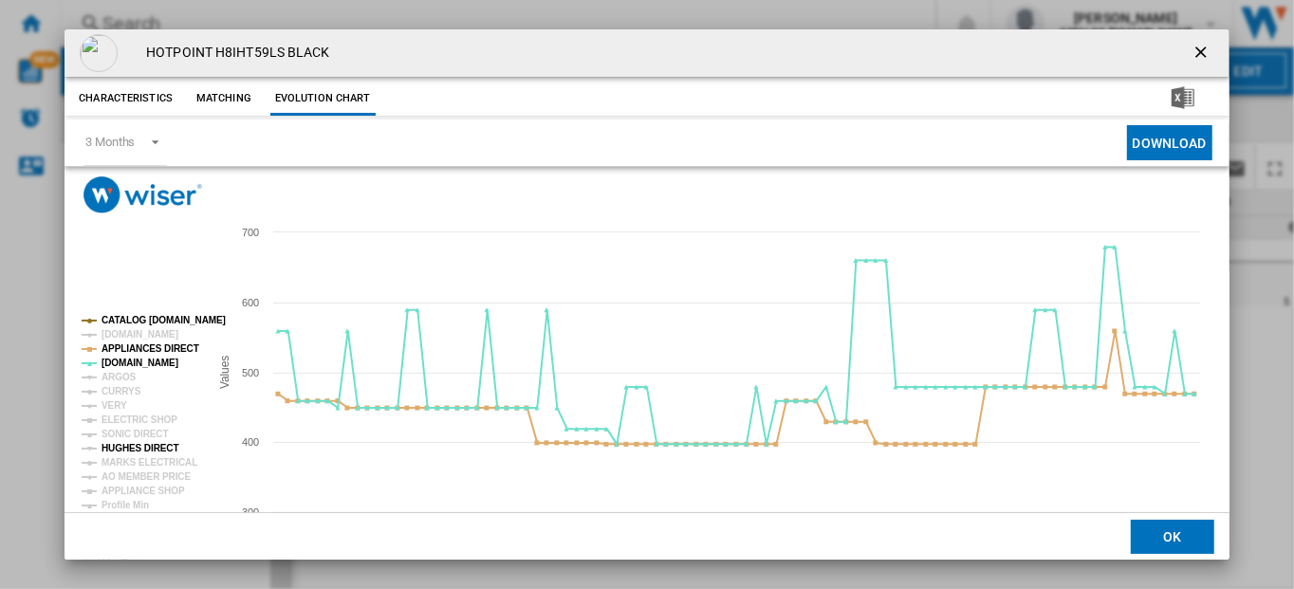
click at [122, 444] on tspan "HUGHES DIRECT" at bounding box center [139, 448] width 77 height 10
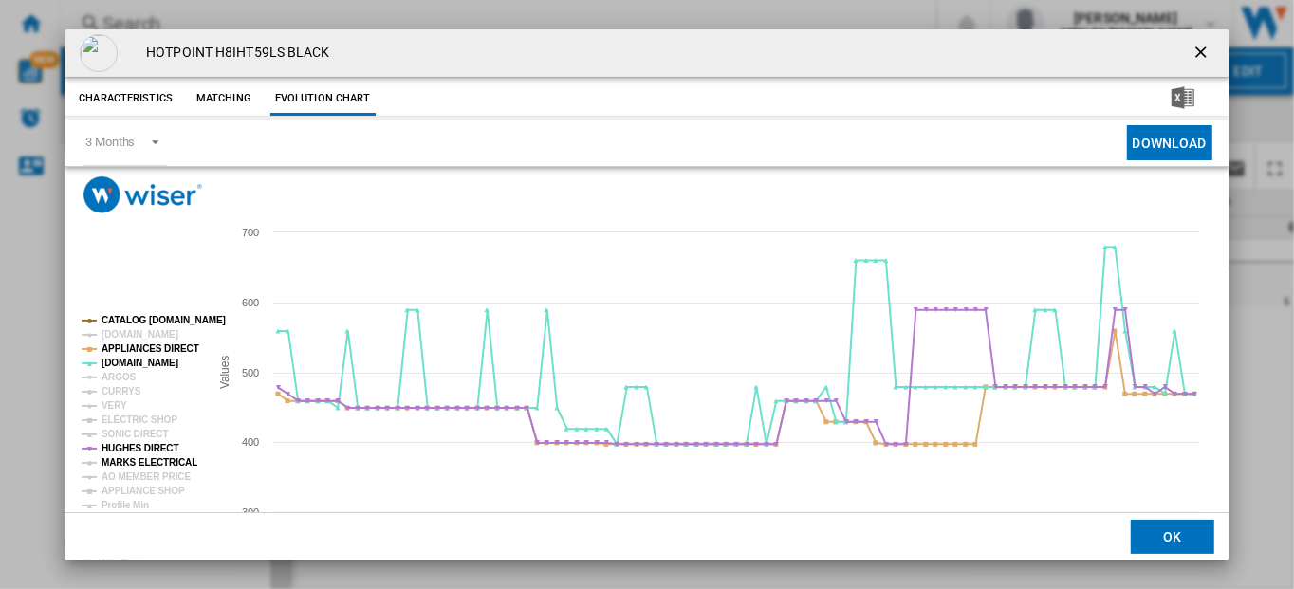
click at [125, 462] on tspan "MARKS ELECTRICAL" at bounding box center [149, 462] width 96 height 10
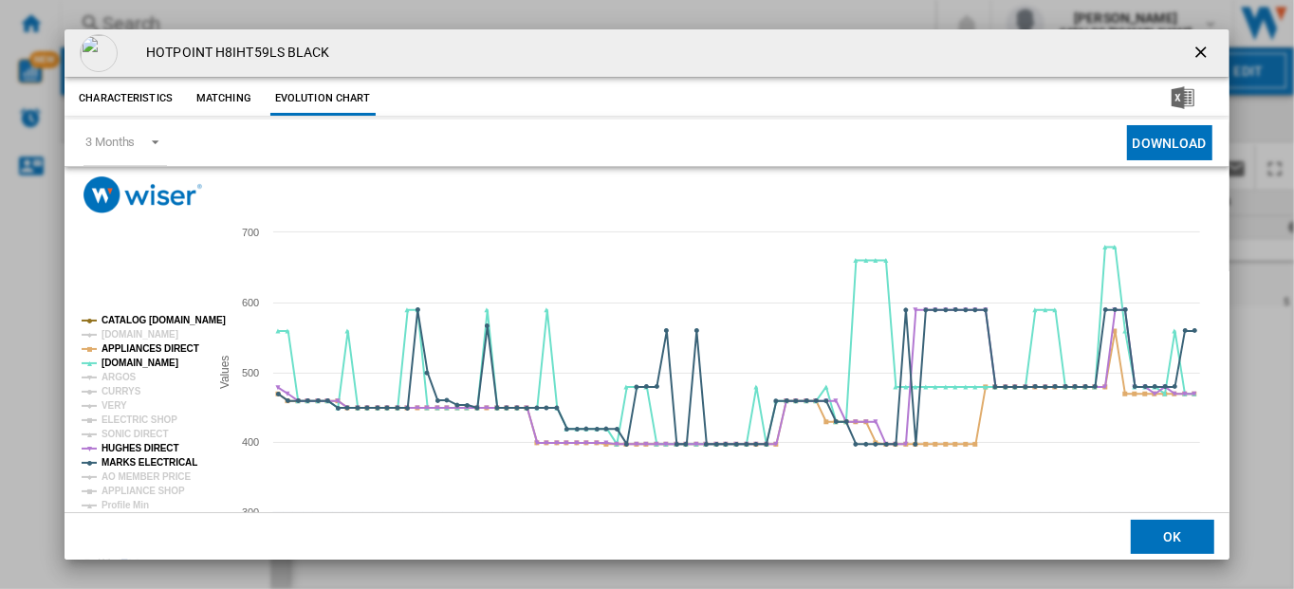
click at [1191, 49] on ng-md-icon "getI18NText('BUTTONS.CLOSE_DIALOG')" at bounding box center [1202, 54] width 23 height 23
